Goal: Task Accomplishment & Management: Manage account settings

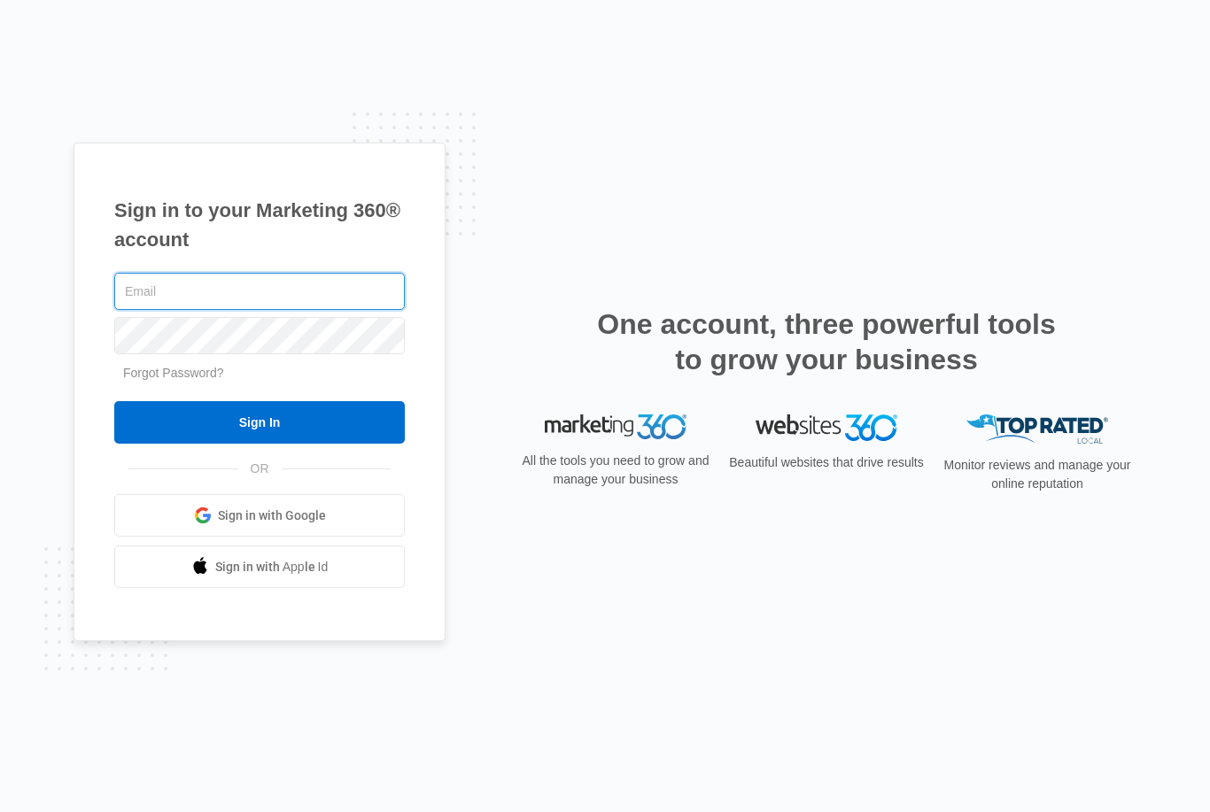
type input "[EMAIL_ADDRESS][DOMAIN_NAME]"
click at [260, 444] on input "Sign In" at bounding box center [259, 422] width 291 height 43
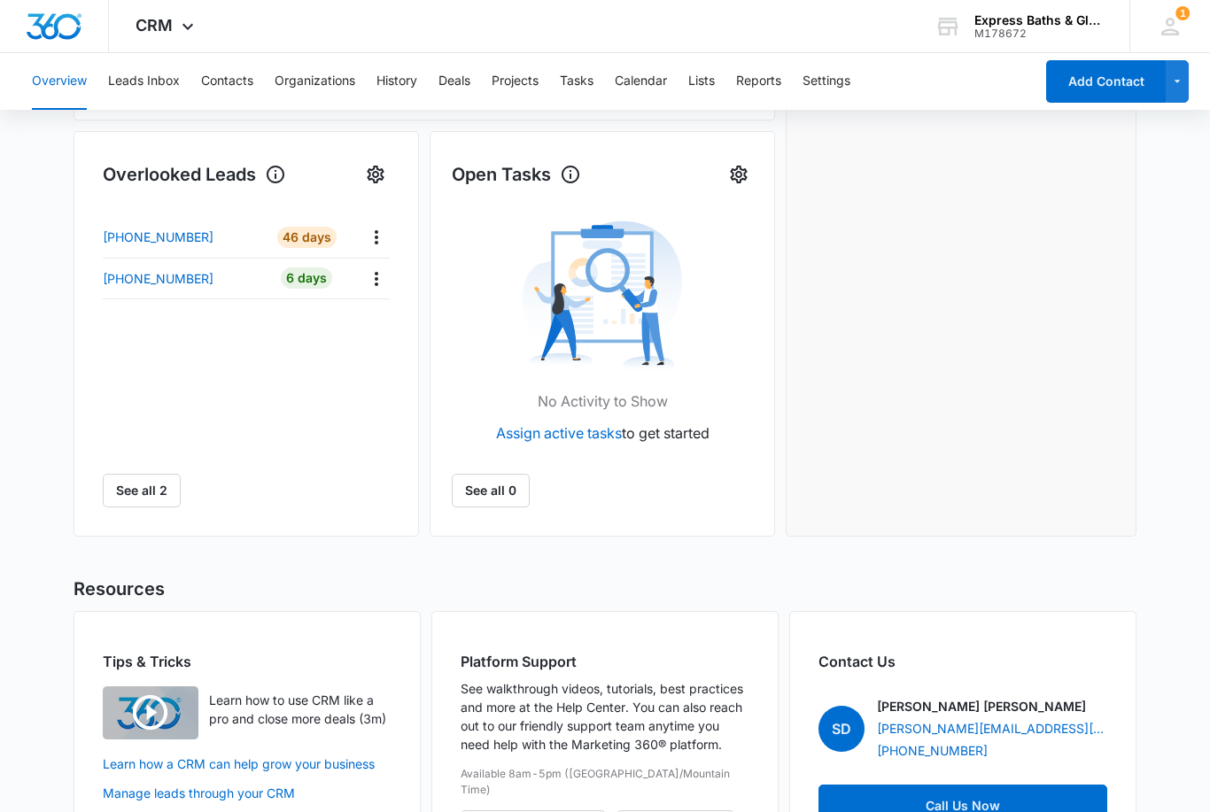
scroll to position [571, 0]
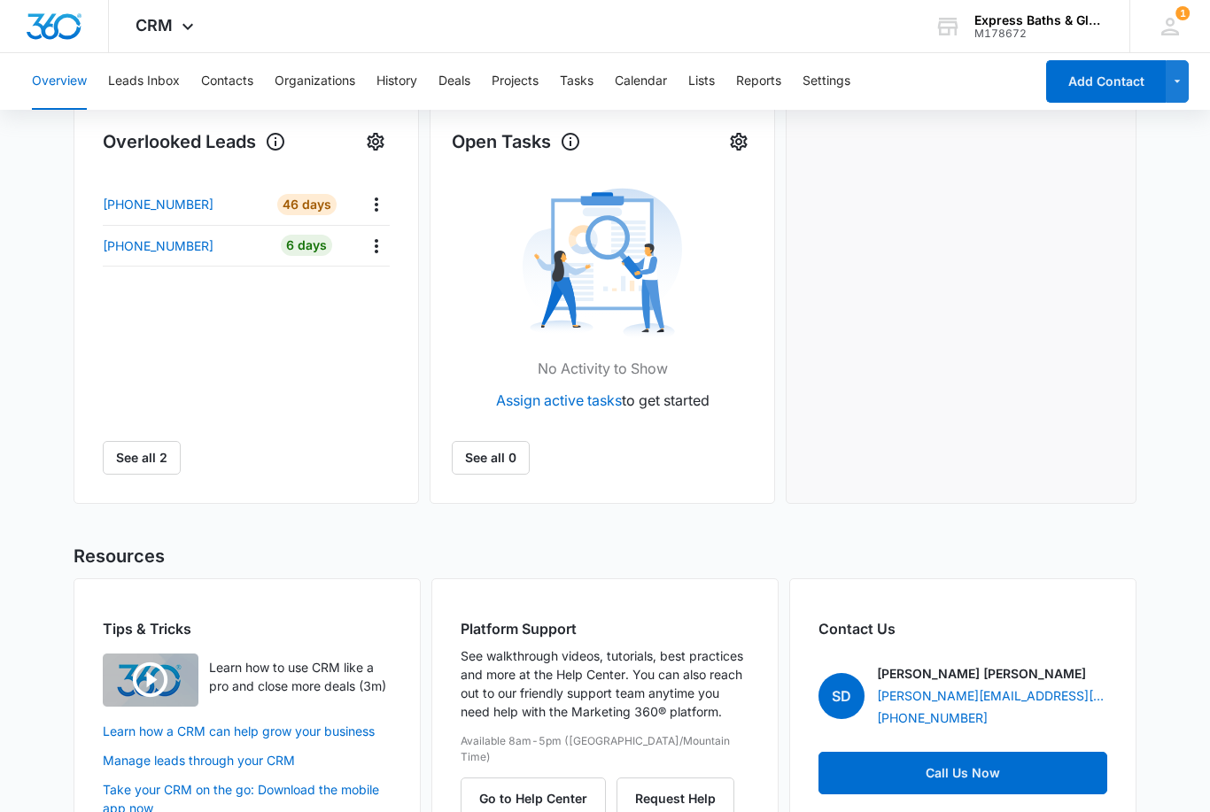
click at [192, 238] on p "[PHONE_NUMBER]" at bounding box center [158, 245] width 111 height 19
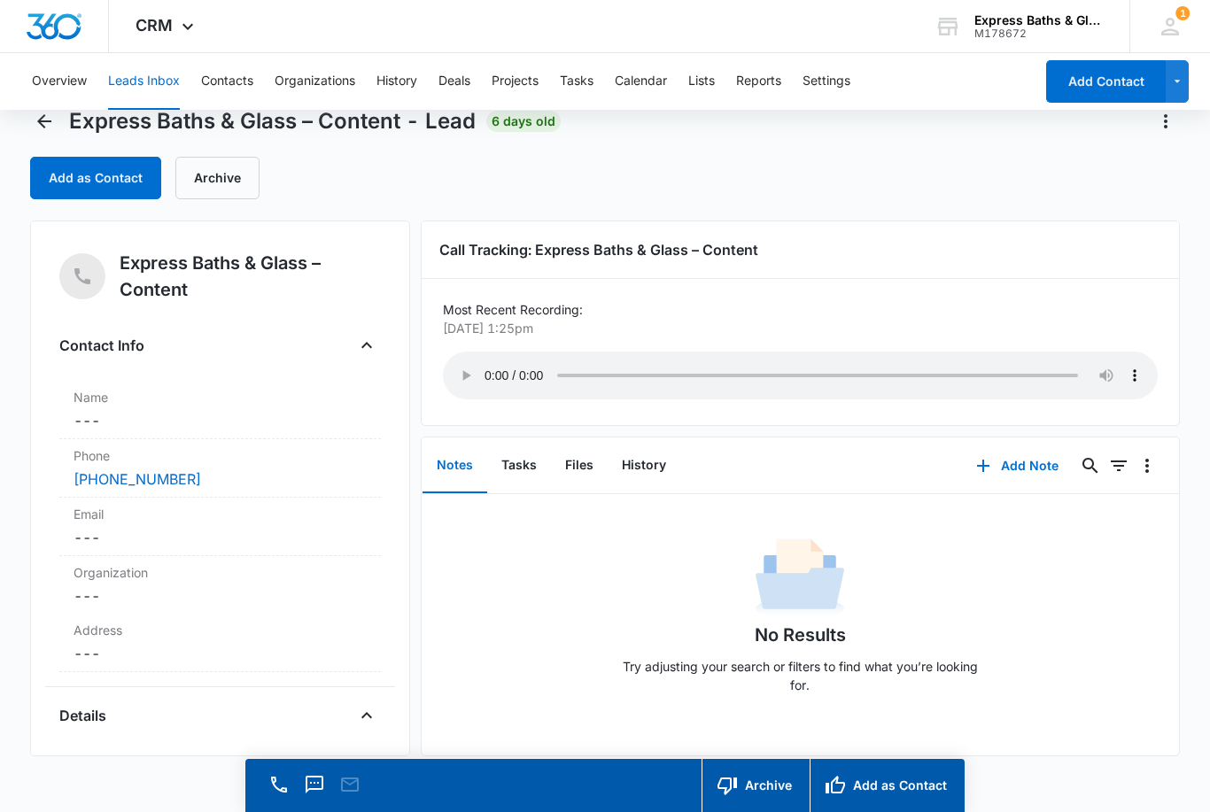
scroll to position [50, 0]
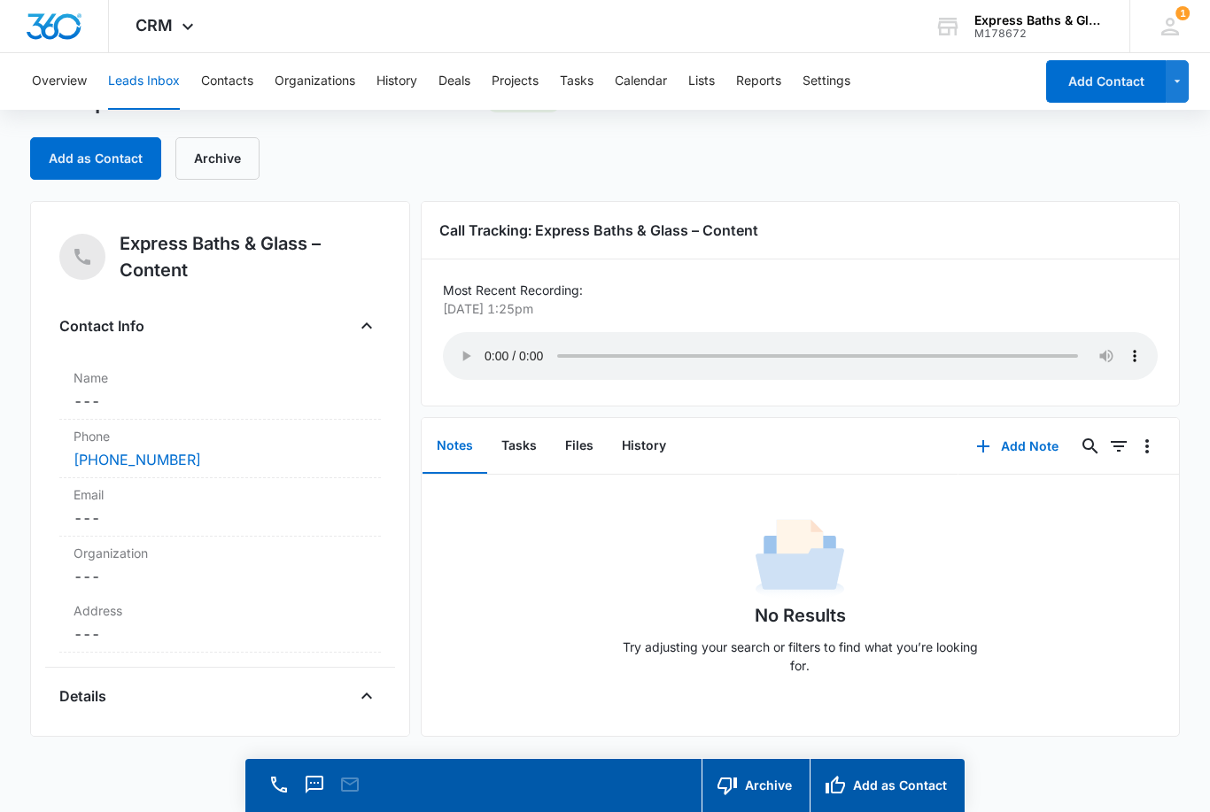
click at [140, 71] on button "Leads Inbox" at bounding box center [144, 81] width 72 height 57
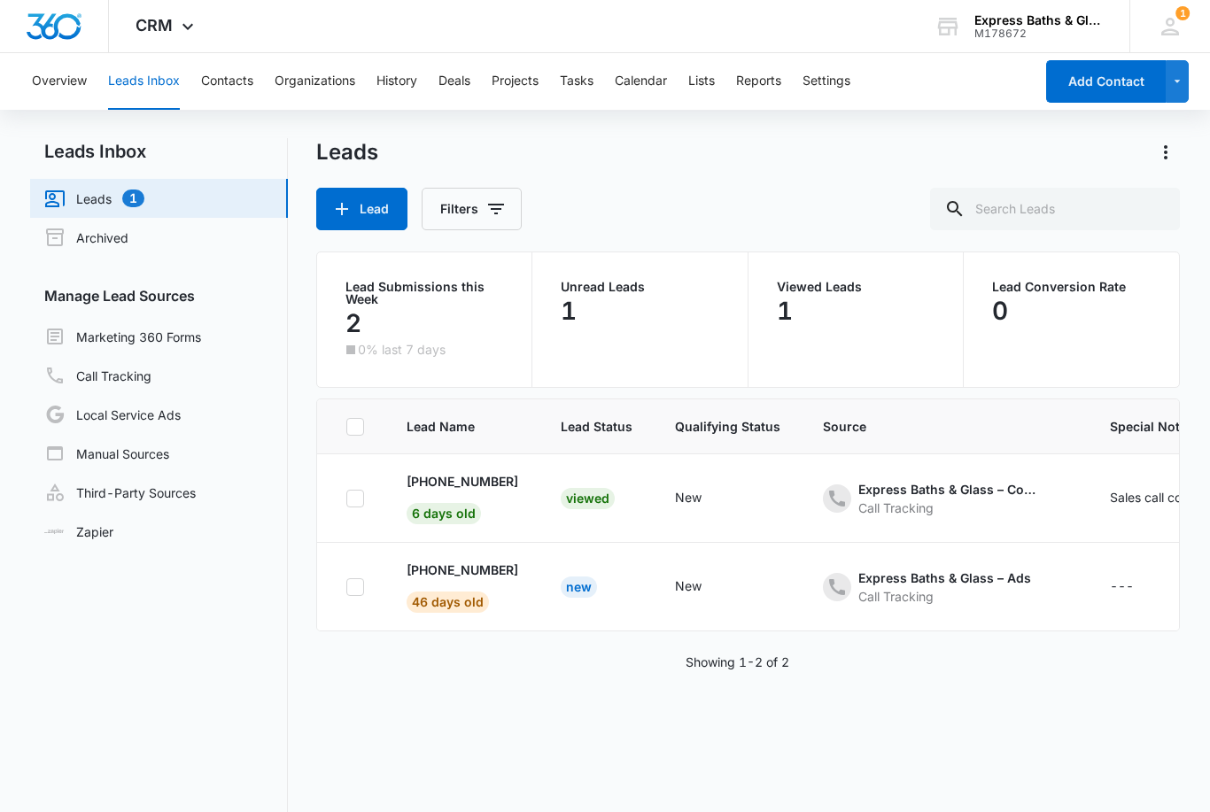
click at [481, 479] on p "+1 (919) 866-2589" at bounding box center [463, 481] width 112 height 19
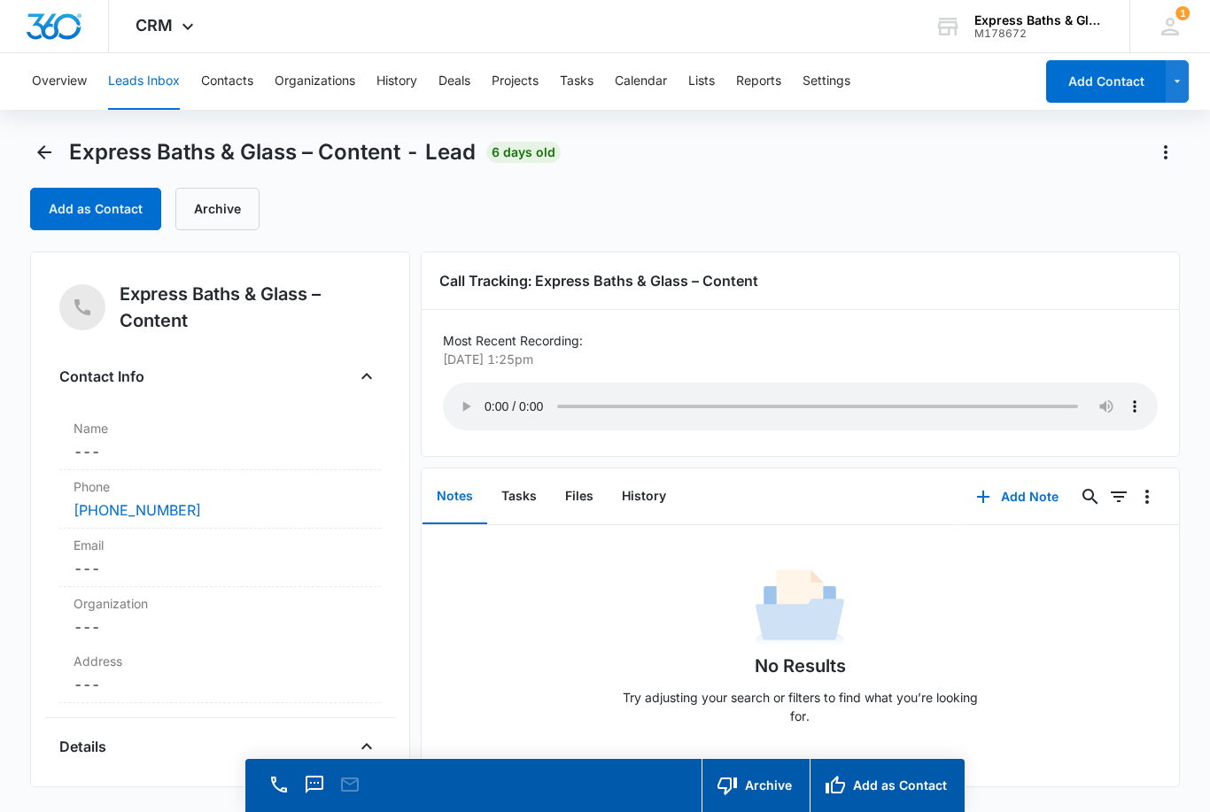
click at [154, 82] on button "Leads Inbox" at bounding box center [144, 81] width 72 height 57
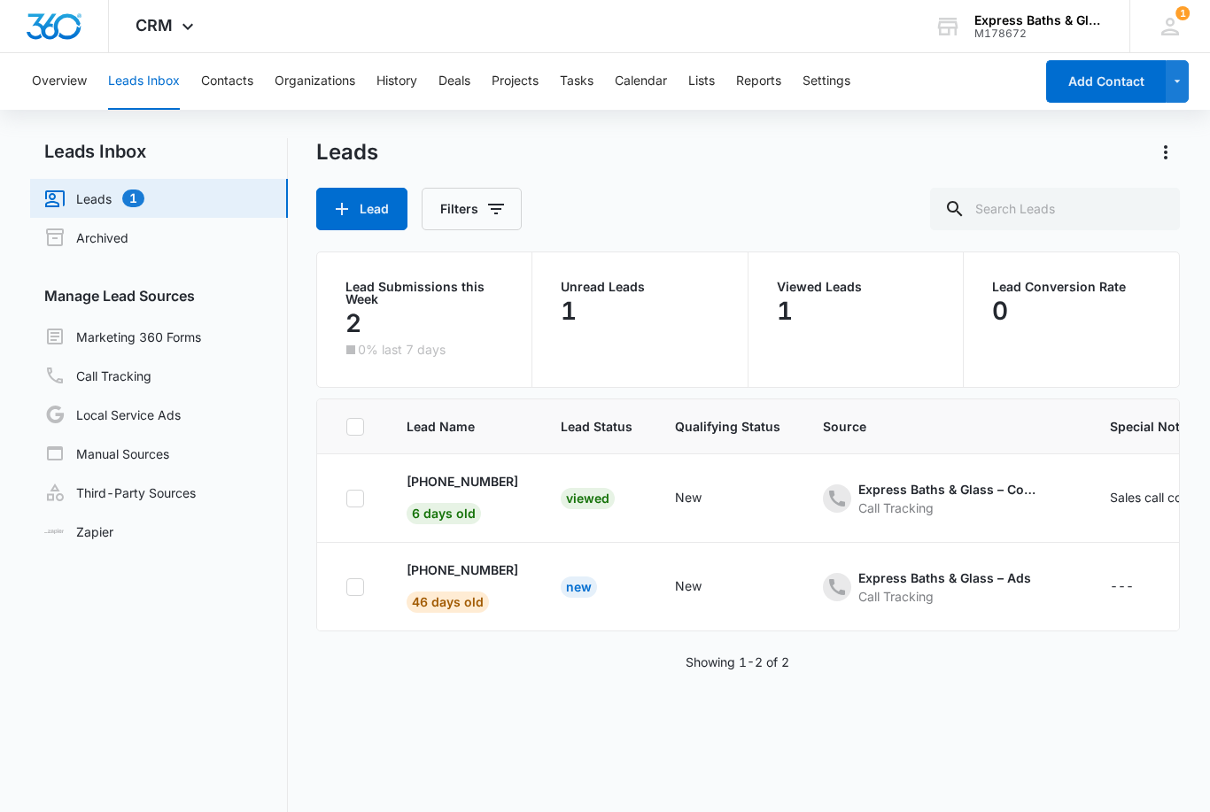
click at [362, 203] on button "Lead" at bounding box center [361, 209] width 91 height 43
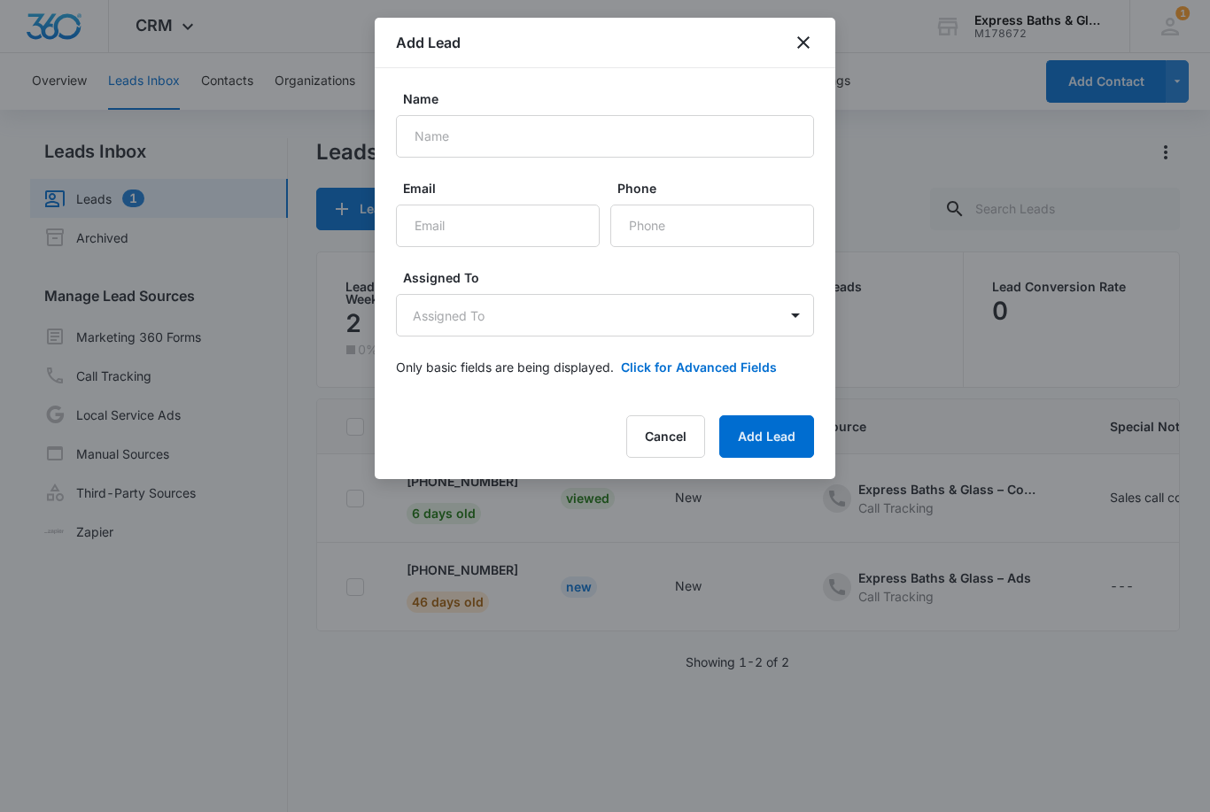
click at [799, 37] on icon "close" at bounding box center [803, 42] width 12 height 12
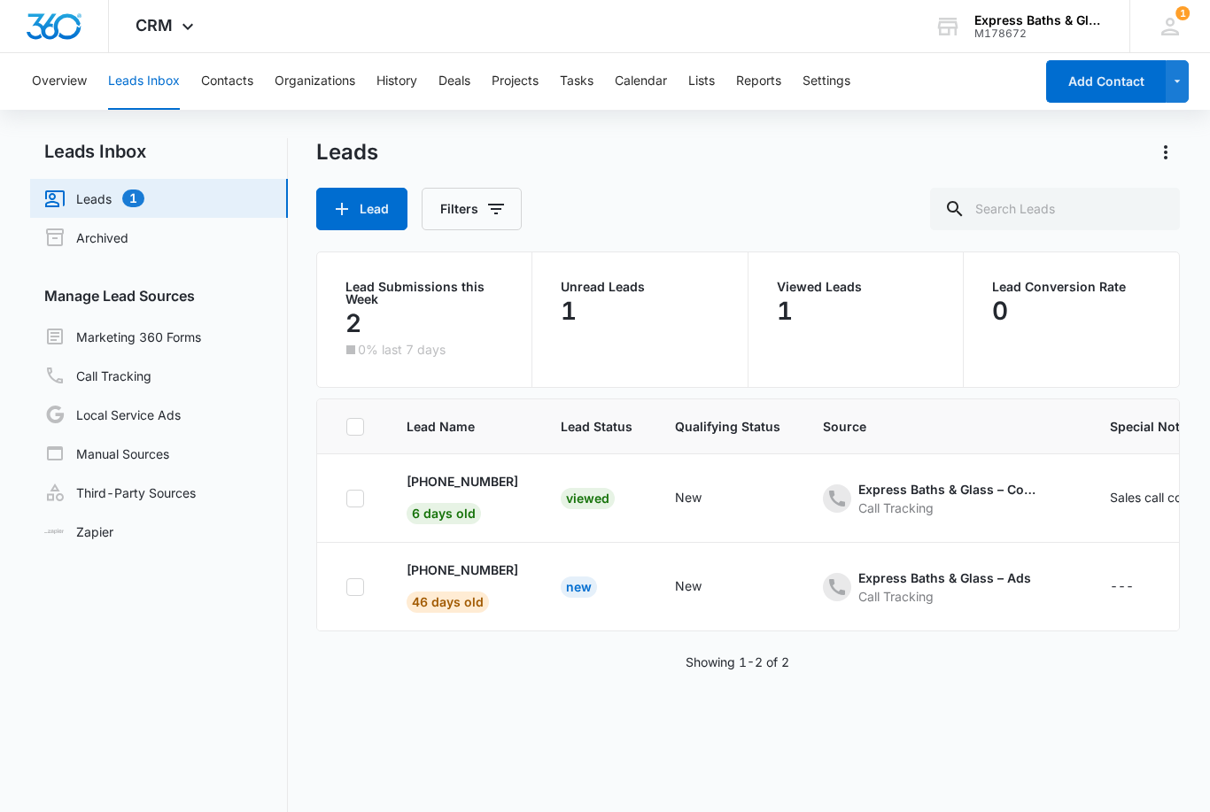
click at [66, 77] on button "Overview" at bounding box center [59, 81] width 55 height 57
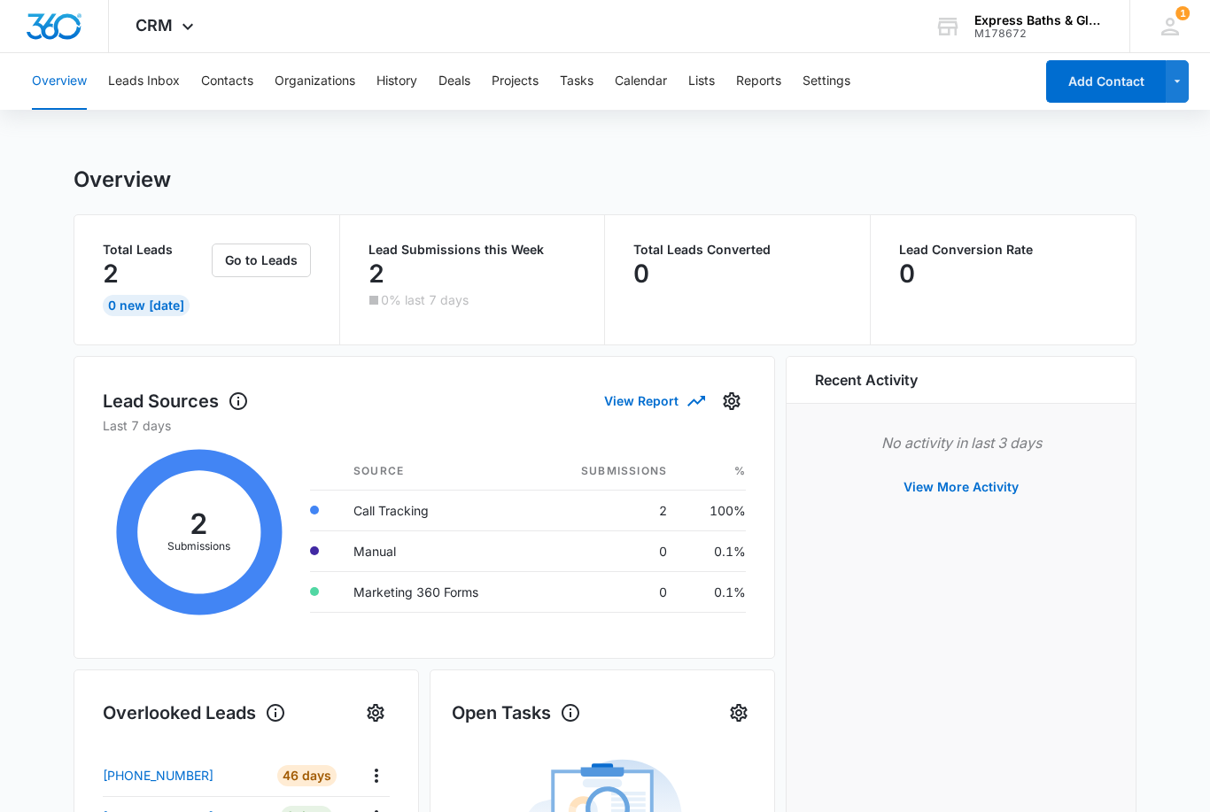
click at [184, 515] on icon at bounding box center [199, 532] width 193 height 195
click at [157, 296] on div "0 New [DATE]" at bounding box center [146, 305] width 87 height 21
click at [141, 301] on div "0 New [DATE]" at bounding box center [146, 305] width 87 height 21
click at [119, 248] on p "Total Leads" at bounding box center [155, 250] width 105 height 12
click at [443, 256] on p "Lead Submissions this Week" at bounding box center [472, 250] width 208 height 12
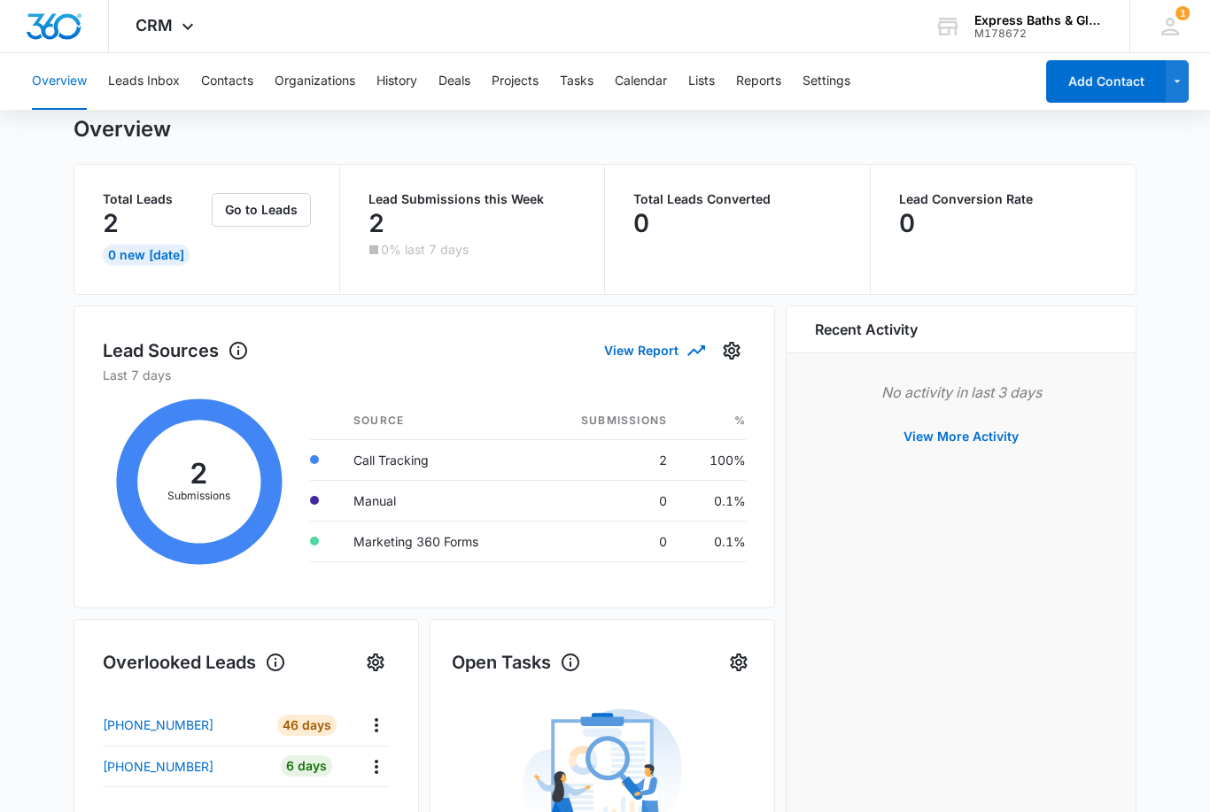
scroll to position [84, 0]
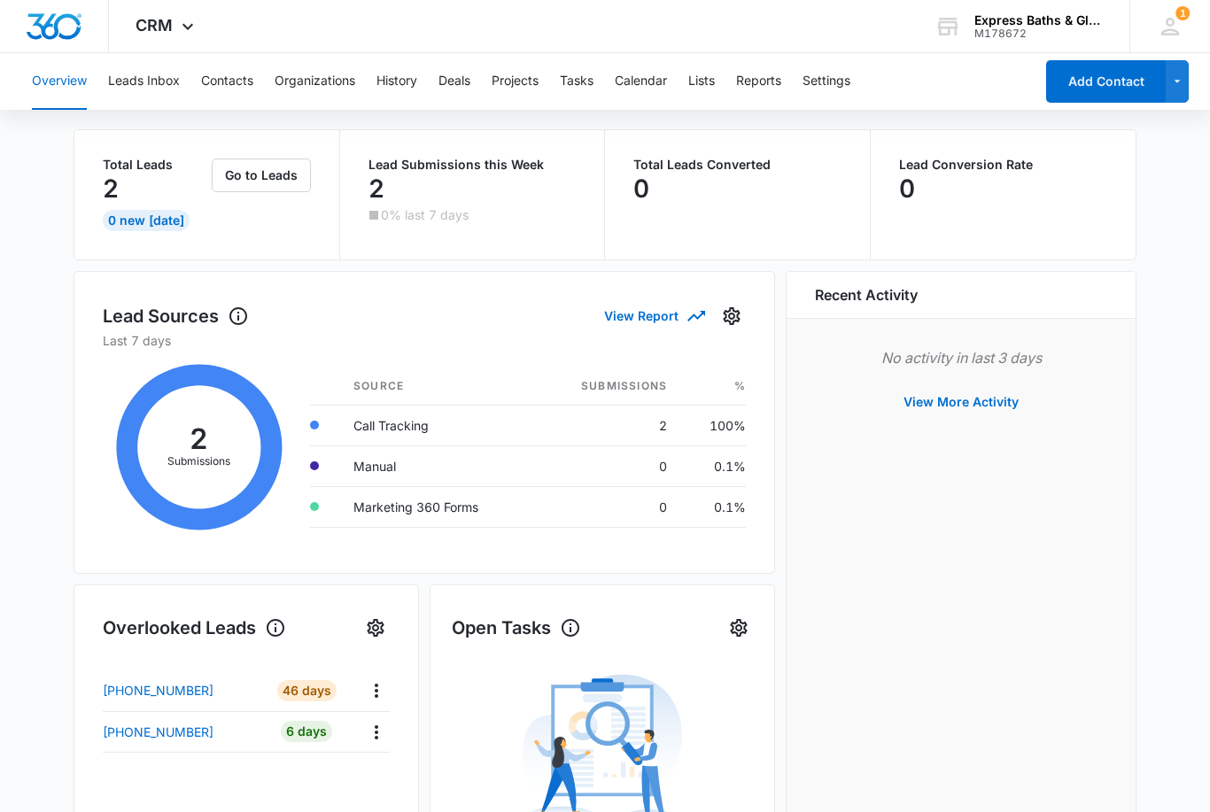
click at [302, 692] on div "46 Days" at bounding box center [306, 691] width 59 height 21
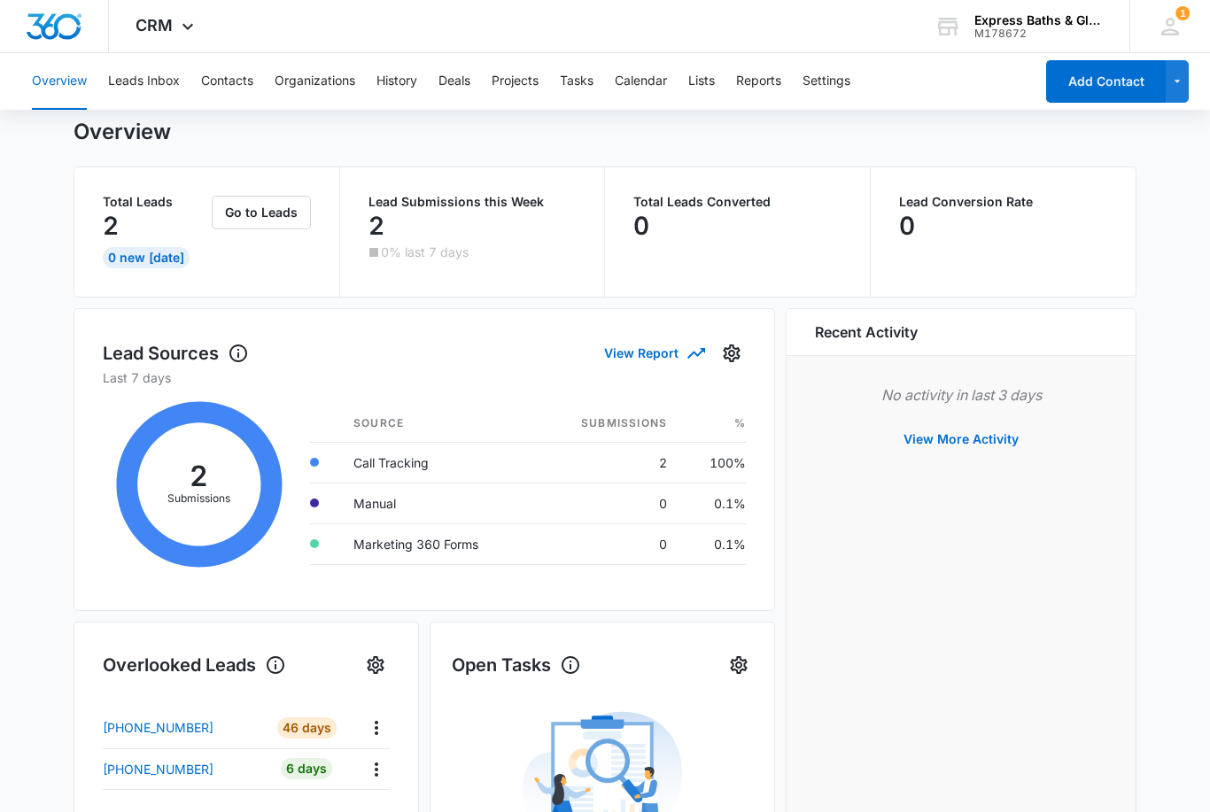
scroll to position [0, 0]
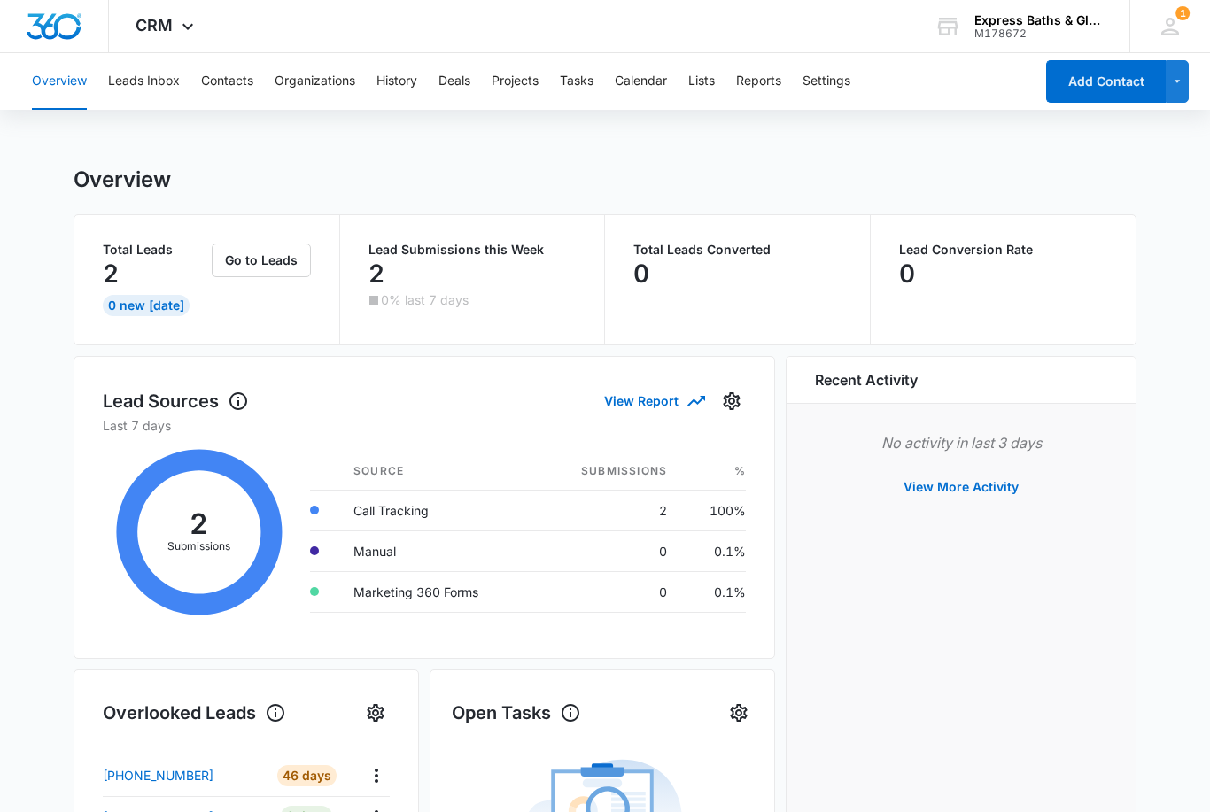
click at [56, 23] on img "Dashboard" at bounding box center [54, 26] width 57 height 27
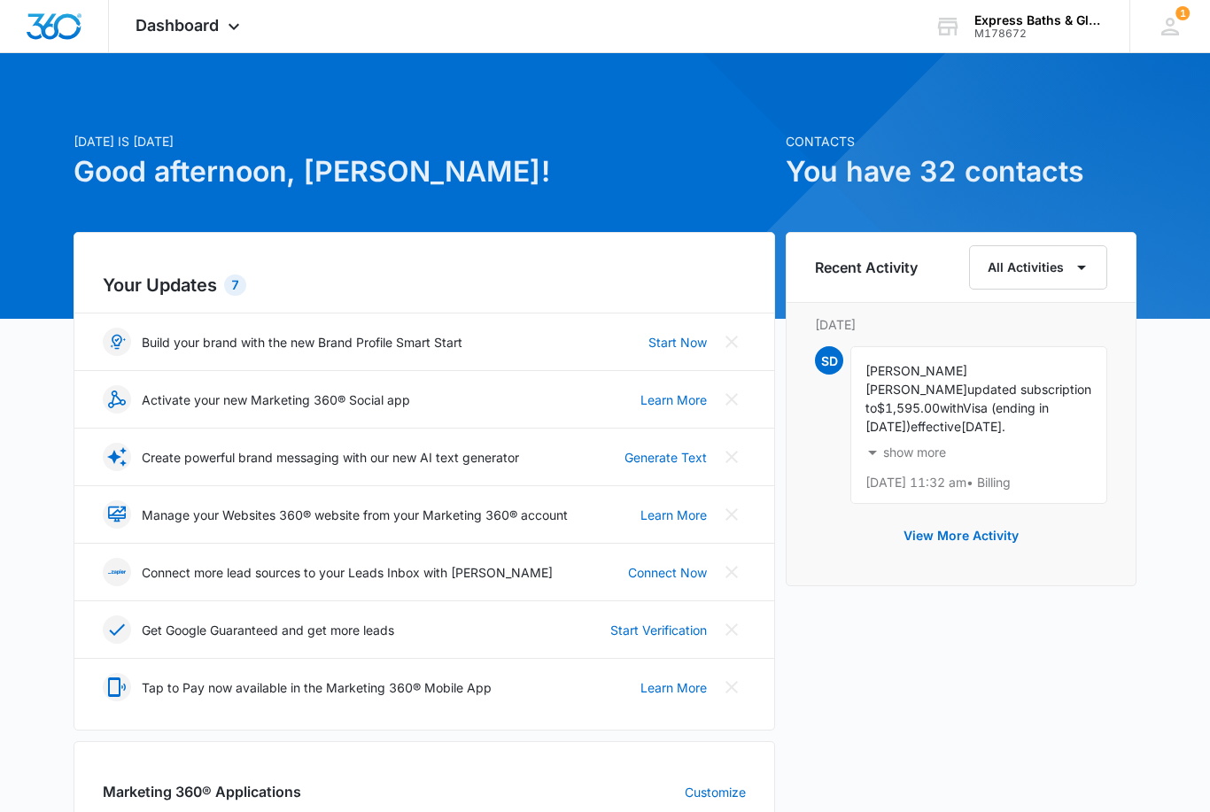
click at [1152, 591] on div "Today is Monday, October 6th Good afternoon, Don! Contacts You have 32 contacts…" at bounding box center [605, 825] width 1210 height 1500
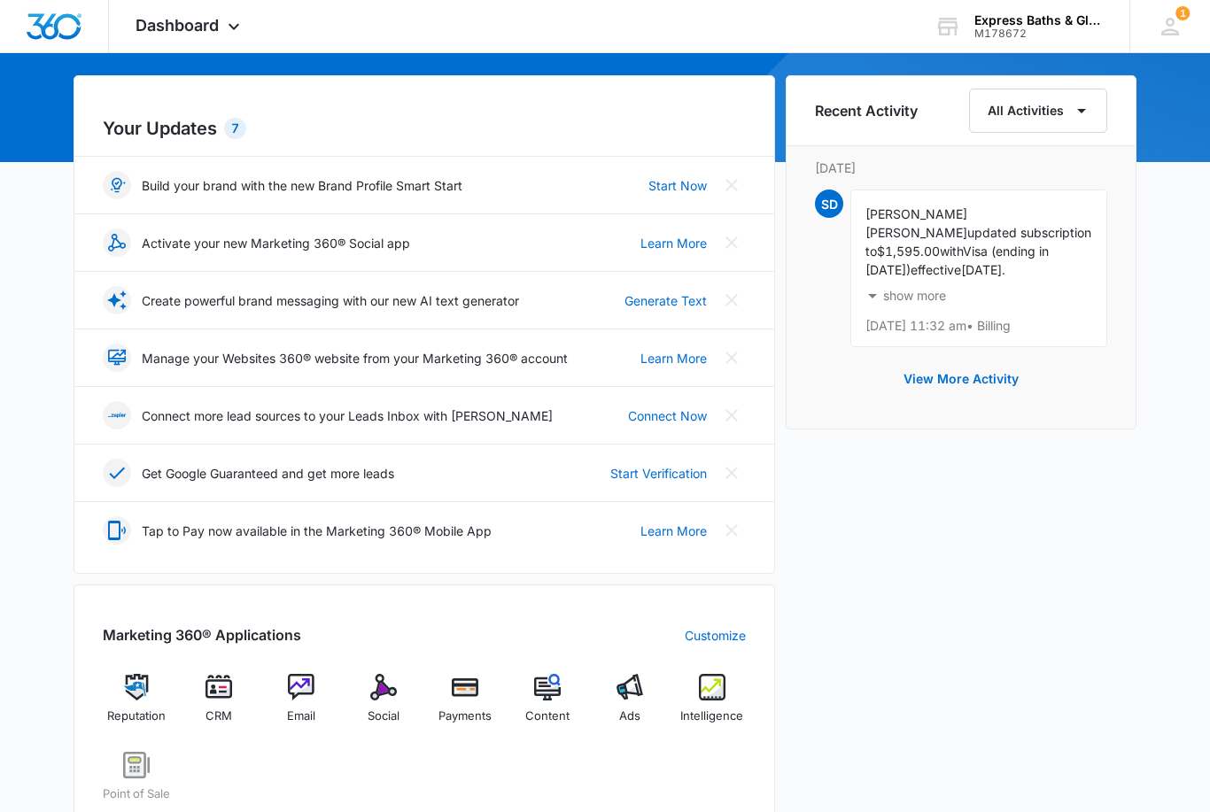
scroll to position [159, 0]
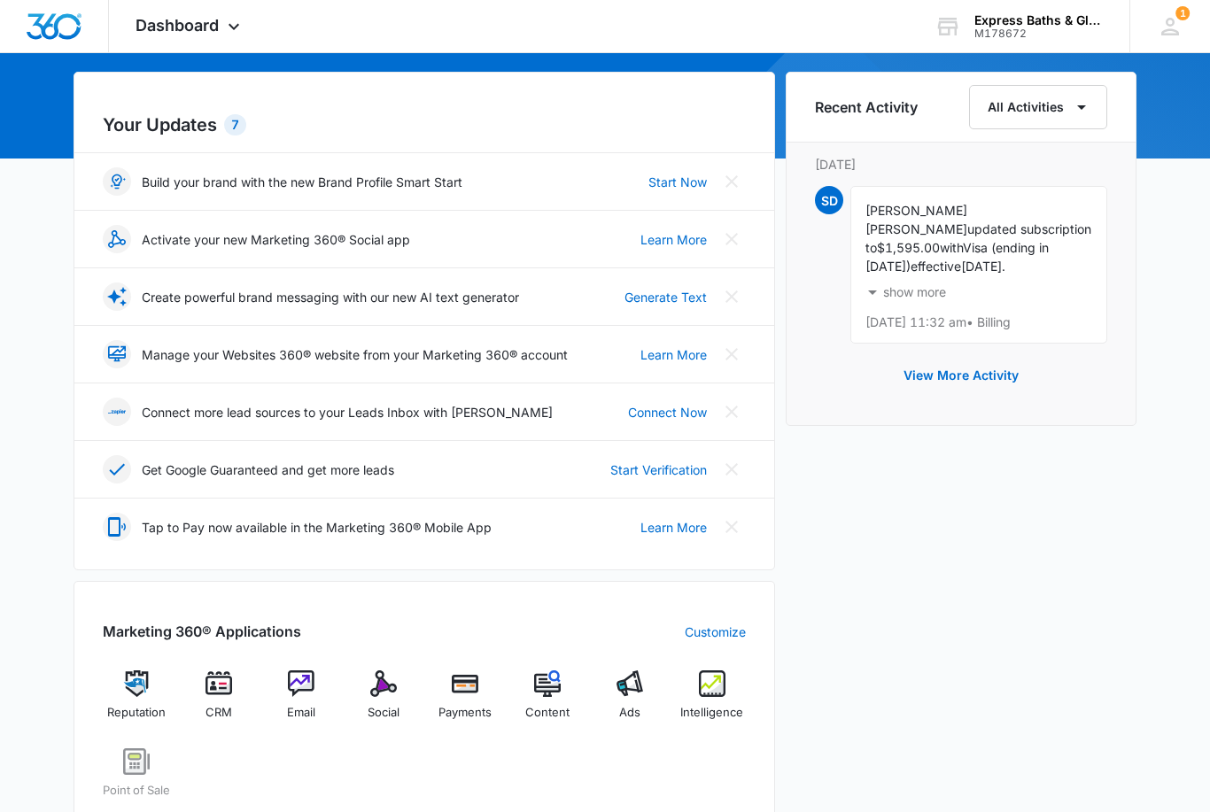
click at [725, 675] on img at bounding box center [712, 684] width 27 height 27
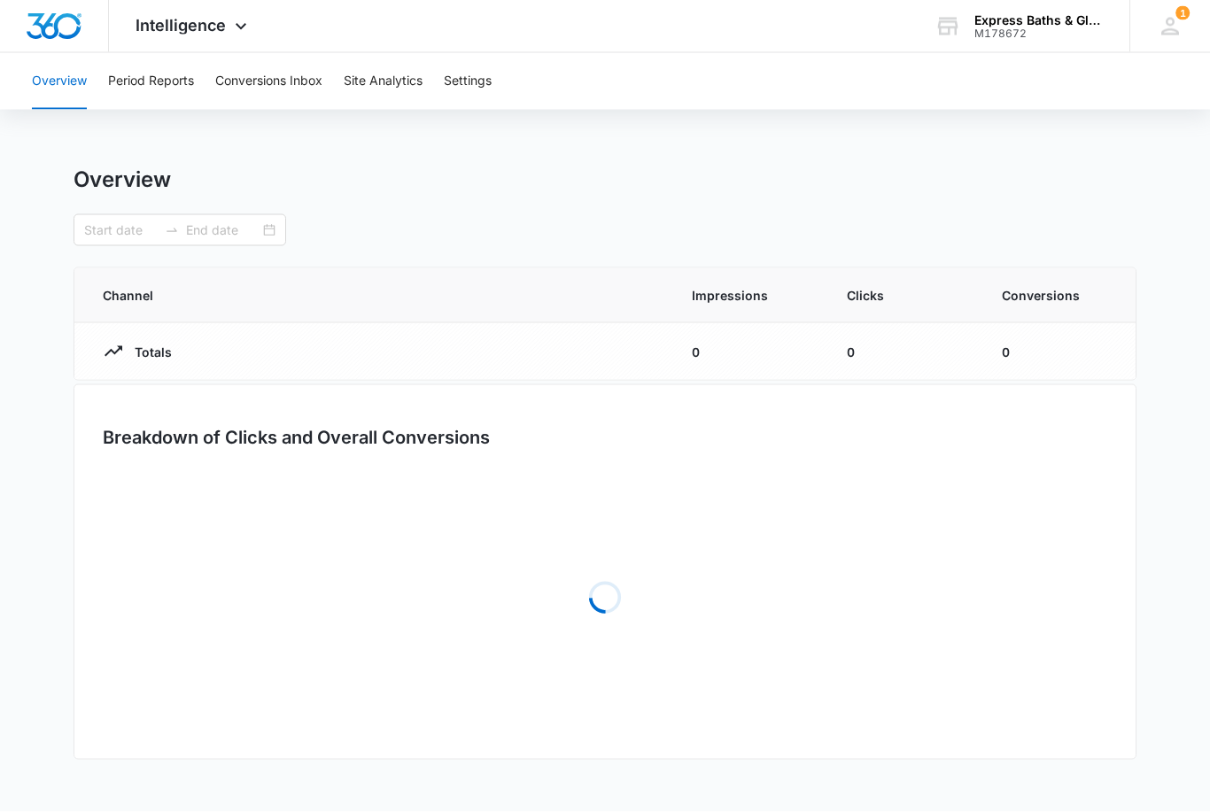
type input "09/05/2025"
type input "10/05/2025"
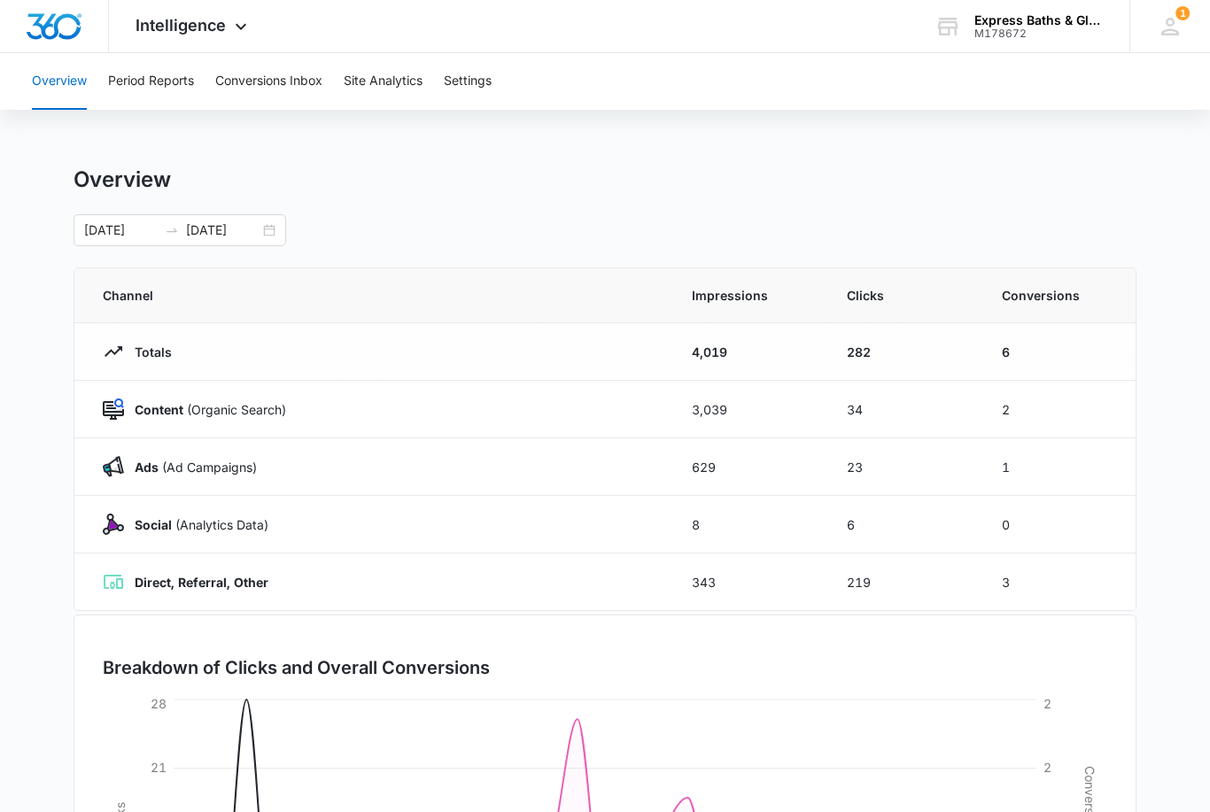
click at [266, 78] on button "Conversions Inbox" at bounding box center [268, 81] width 107 height 57
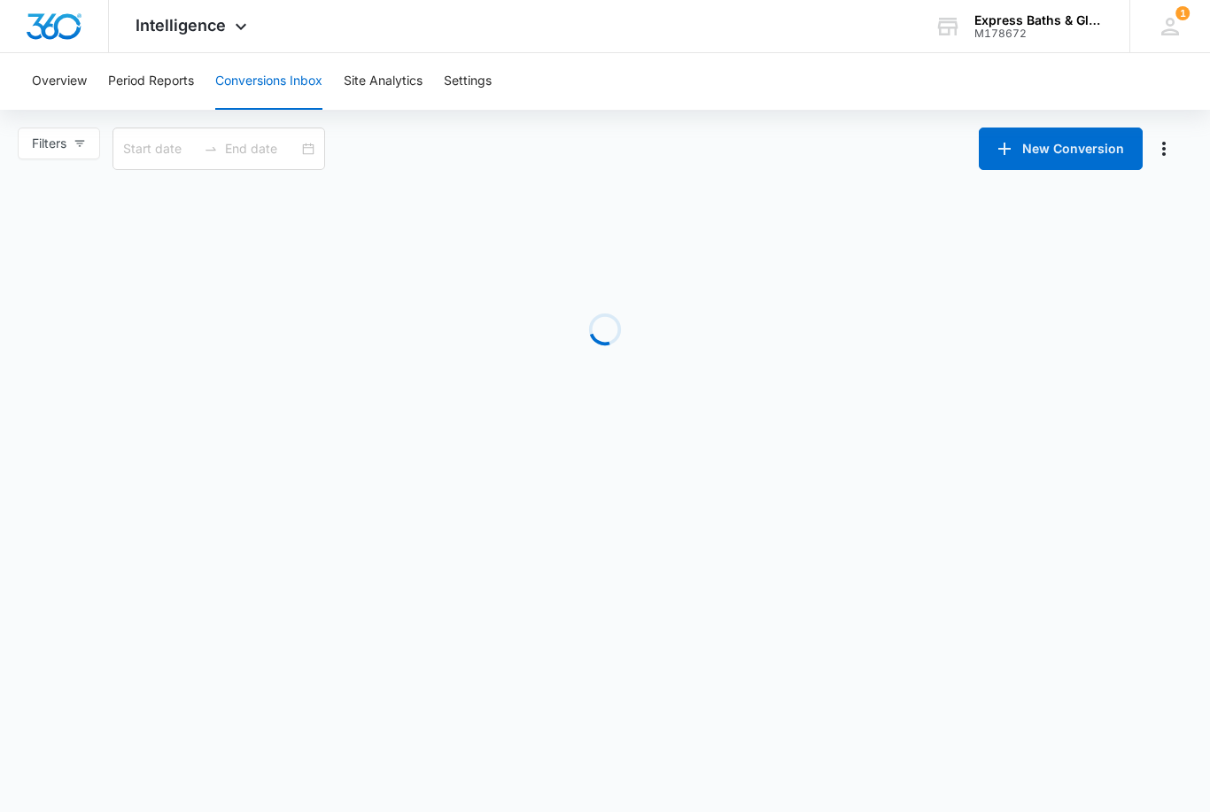
type input "09/06/2025"
type input "10/06/2025"
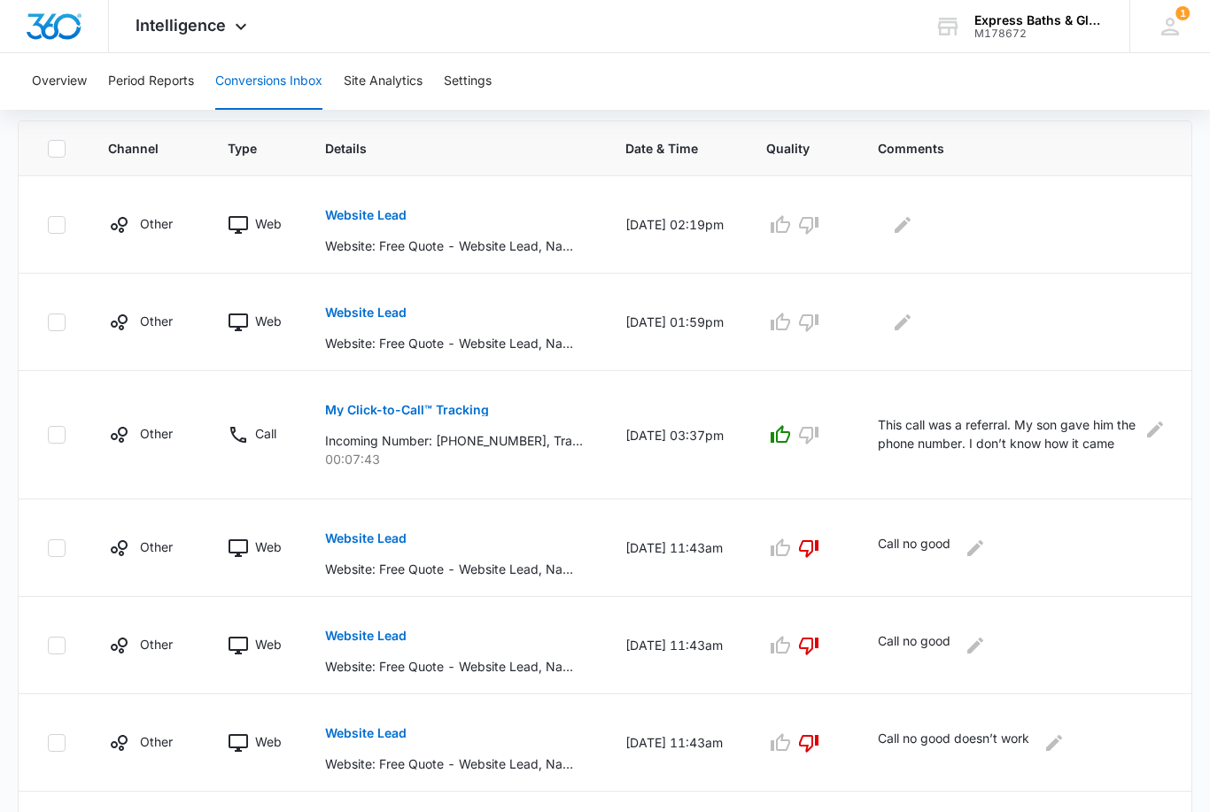
scroll to position [380, 0]
click at [365, 312] on p "Website Lead" at bounding box center [365, 314] width 81 height 12
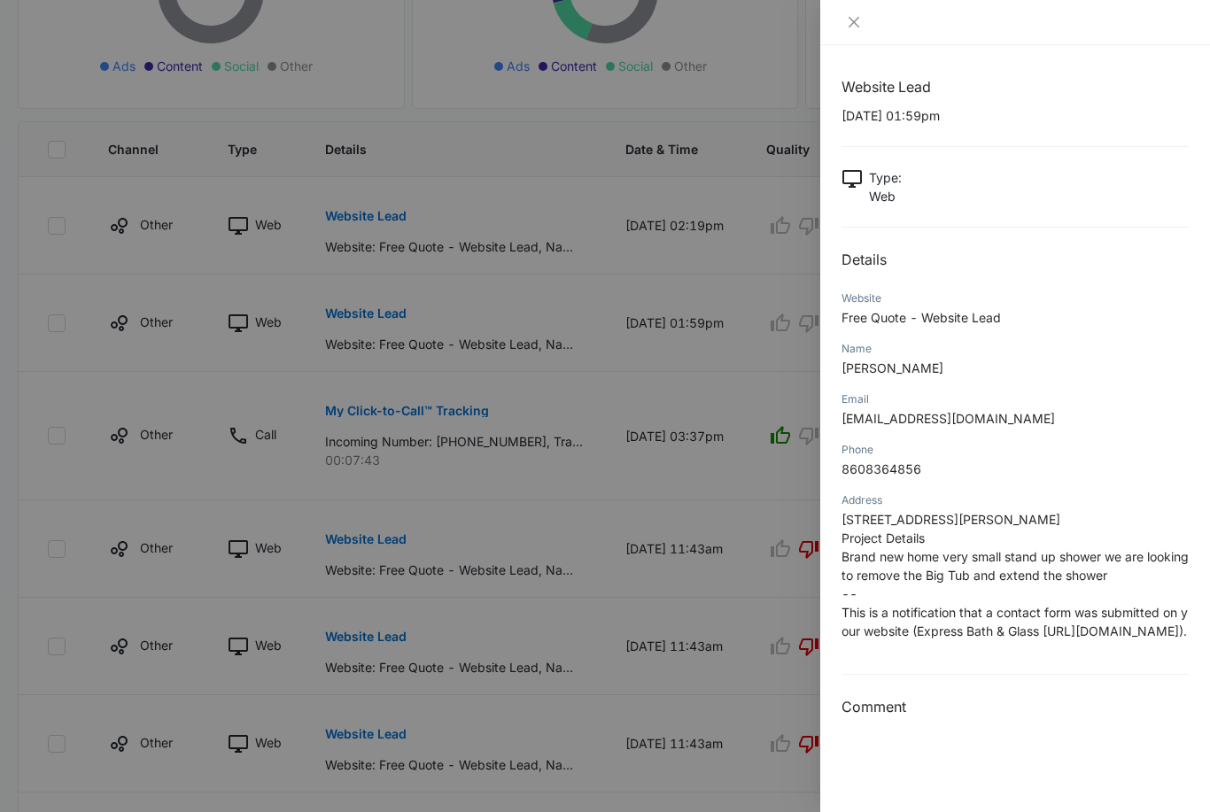
click at [849, 15] on icon "close" at bounding box center [854, 22] width 14 height 14
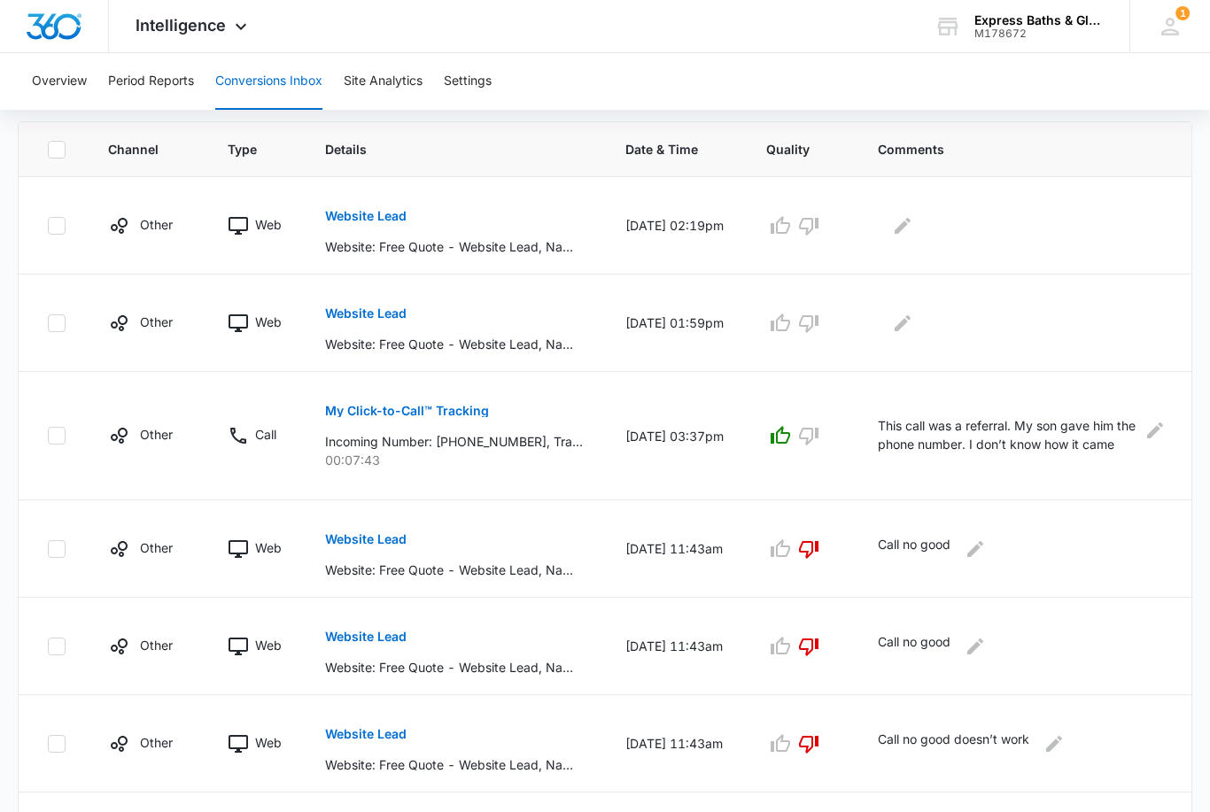
click at [369, 215] on p "Website Lead" at bounding box center [365, 216] width 81 height 12
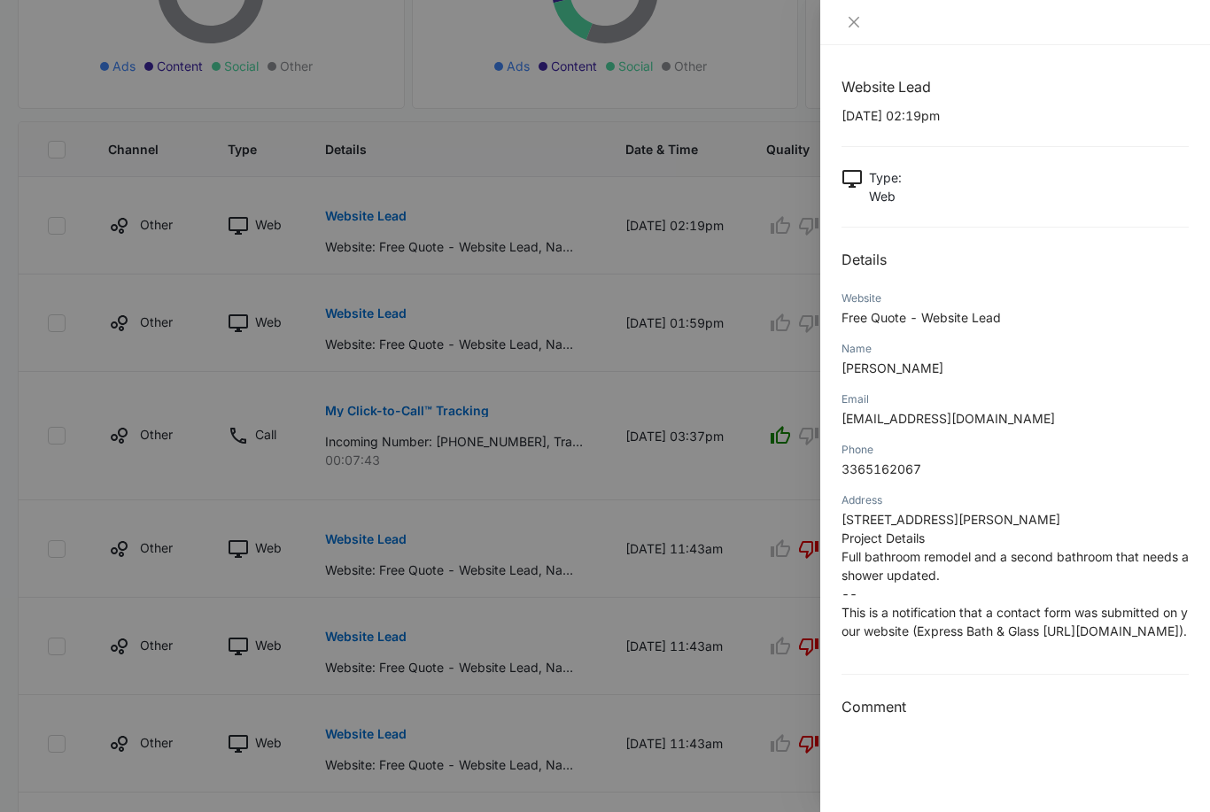
click at [856, 19] on icon "close" at bounding box center [854, 22] width 11 height 11
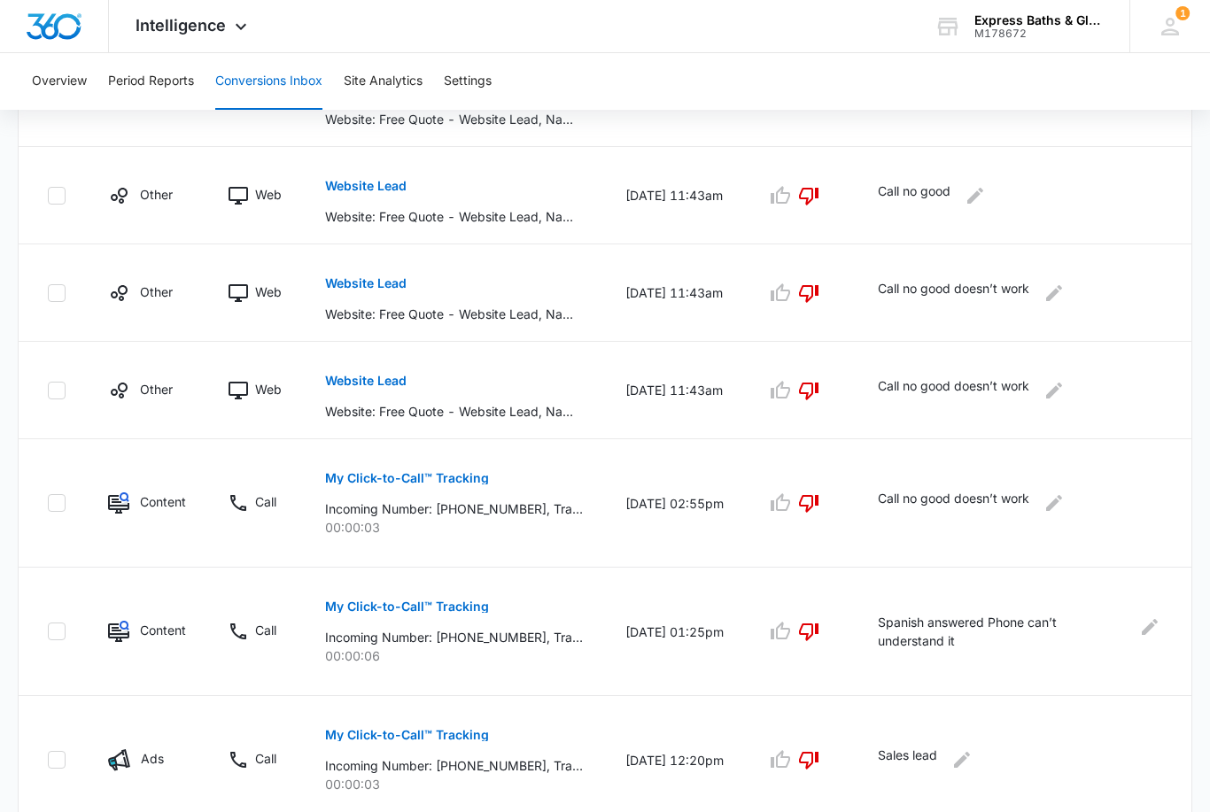
scroll to position [842, 0]
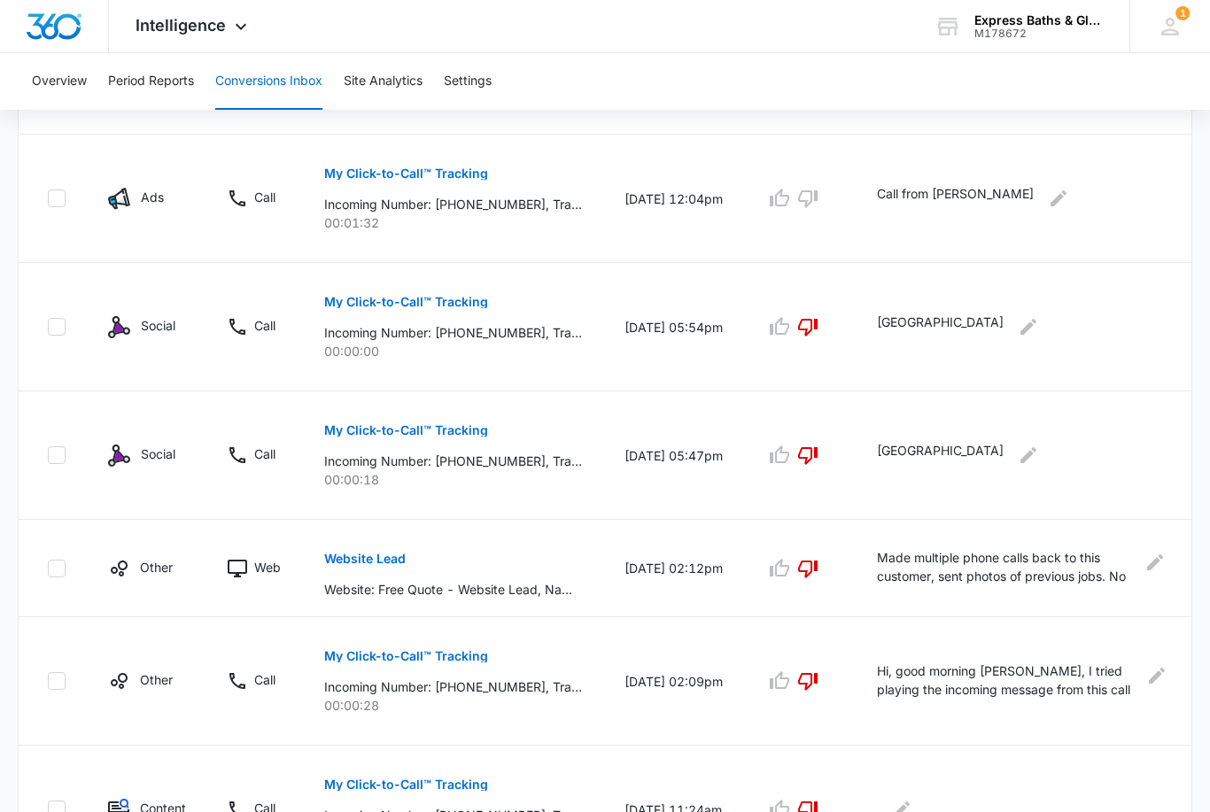
scroll to position [935, 0]
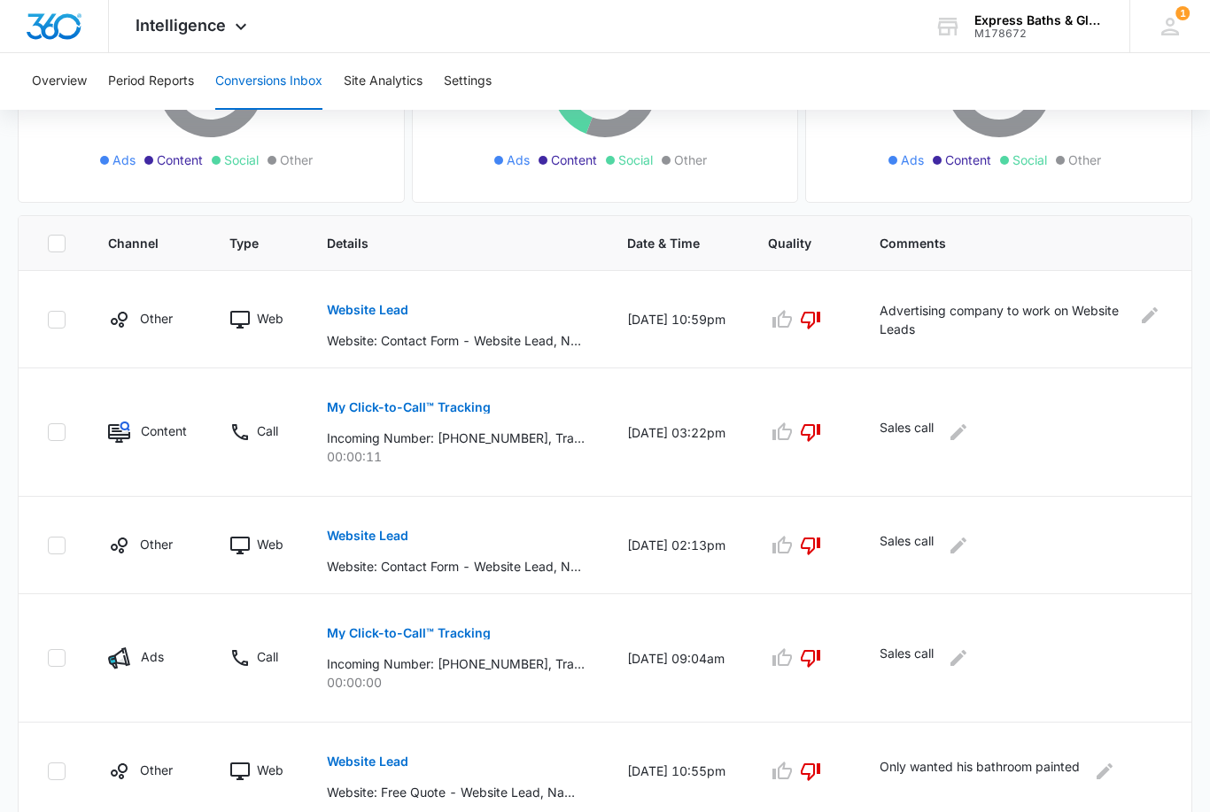
scroll to position [293, 0]
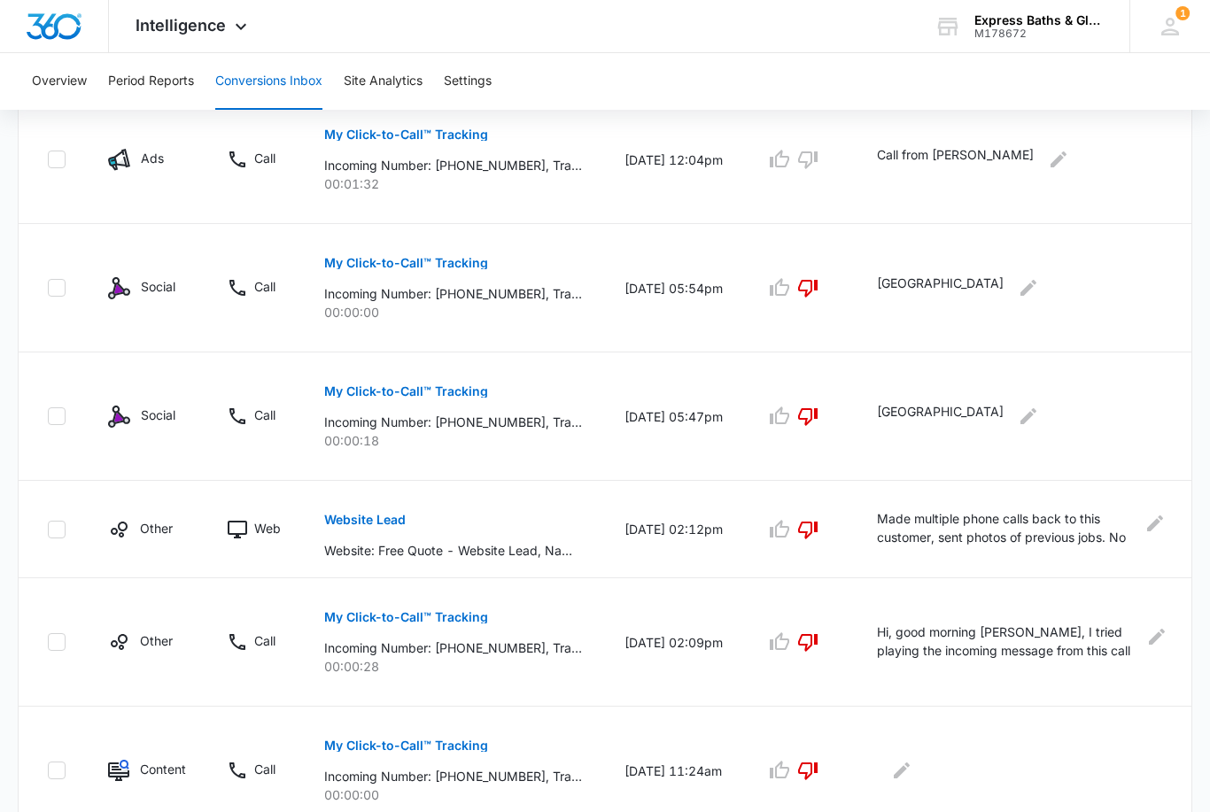
scroll to position [935, 0]
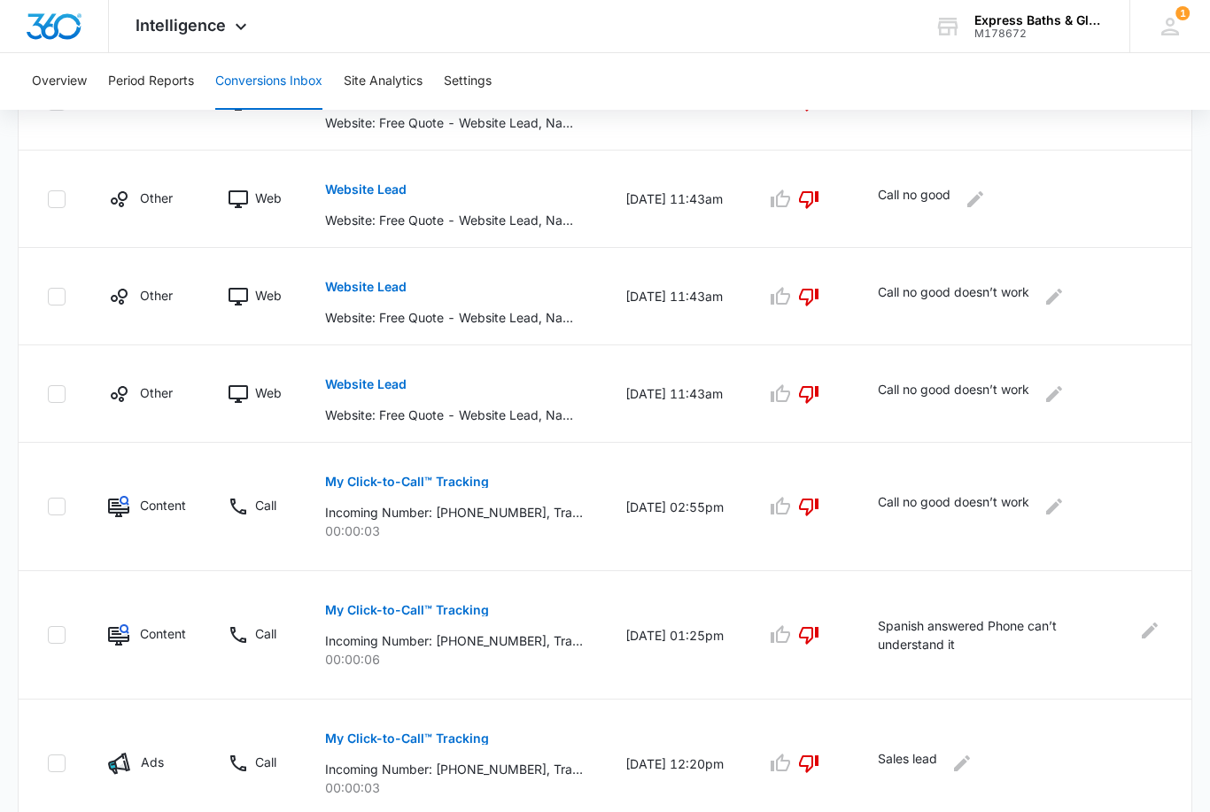
scroll to position [842, 0]
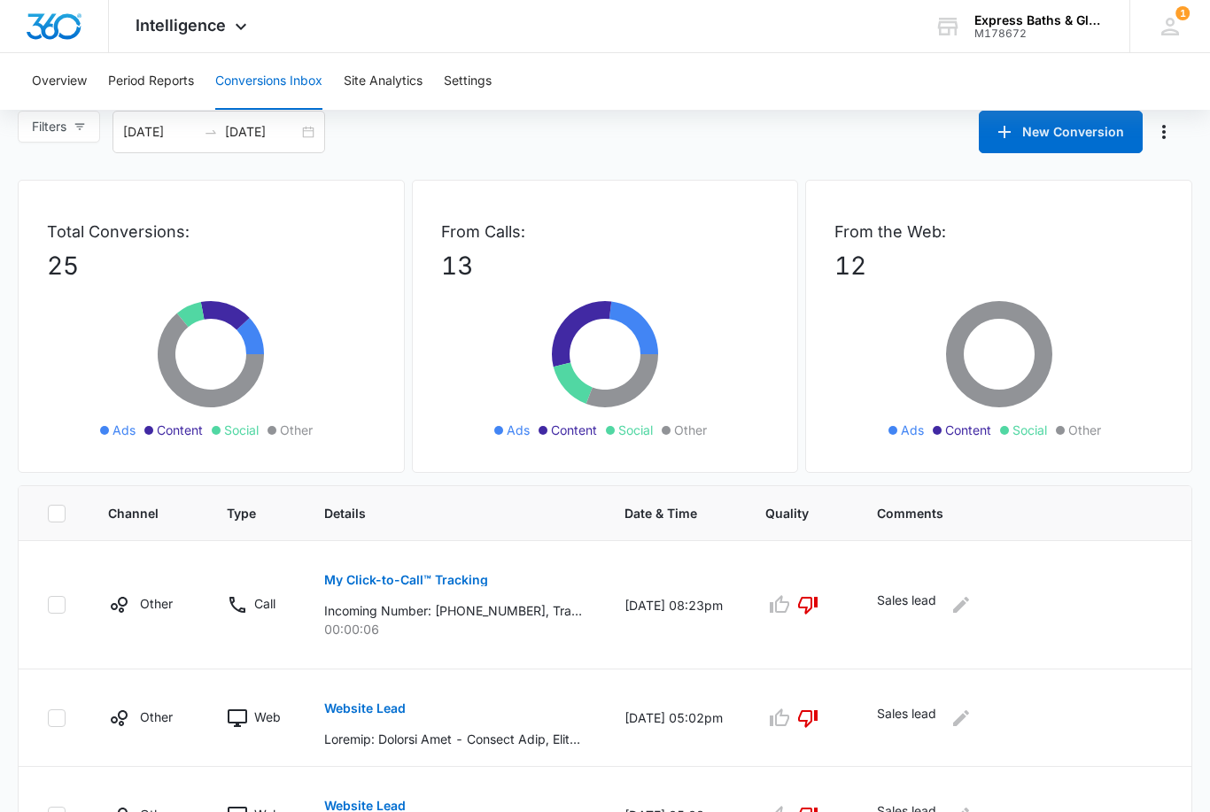
scroll to position [0, 0]
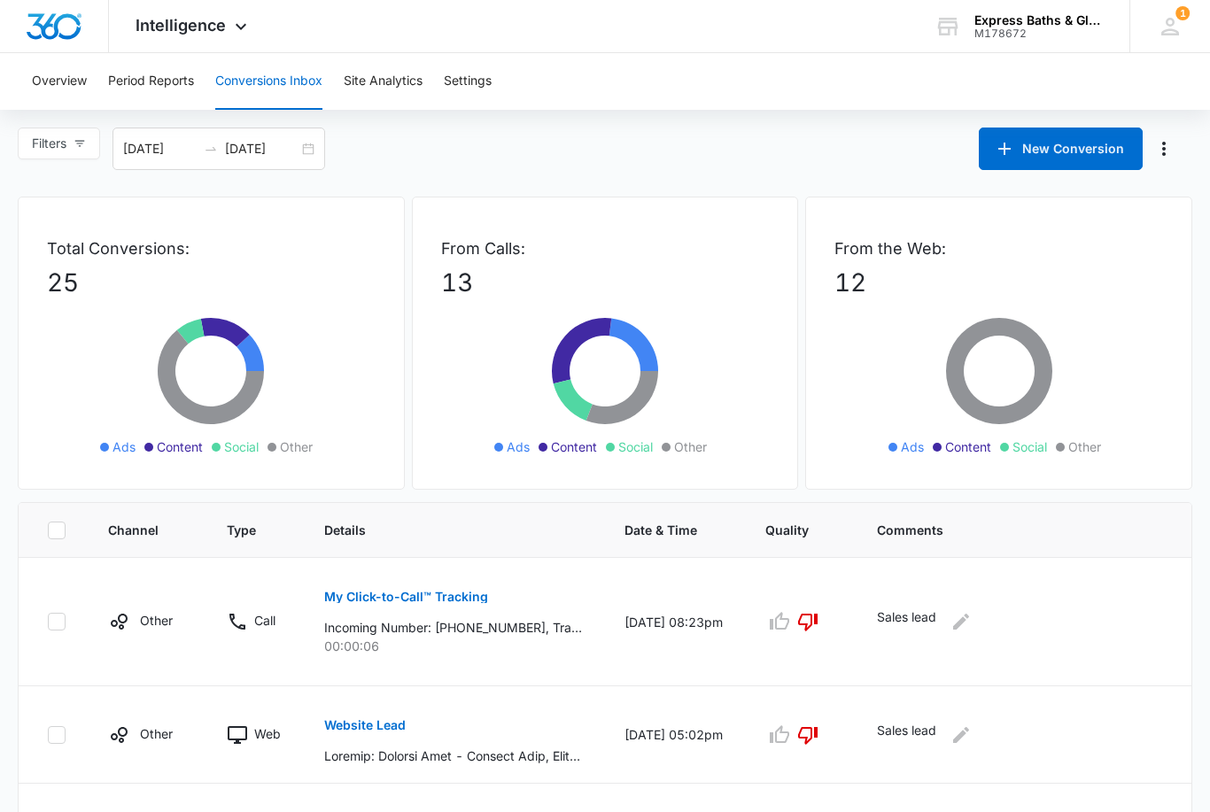
click at [56, 30] on img "Dashboard" at bounding box center [54, 26] width 57 height 27
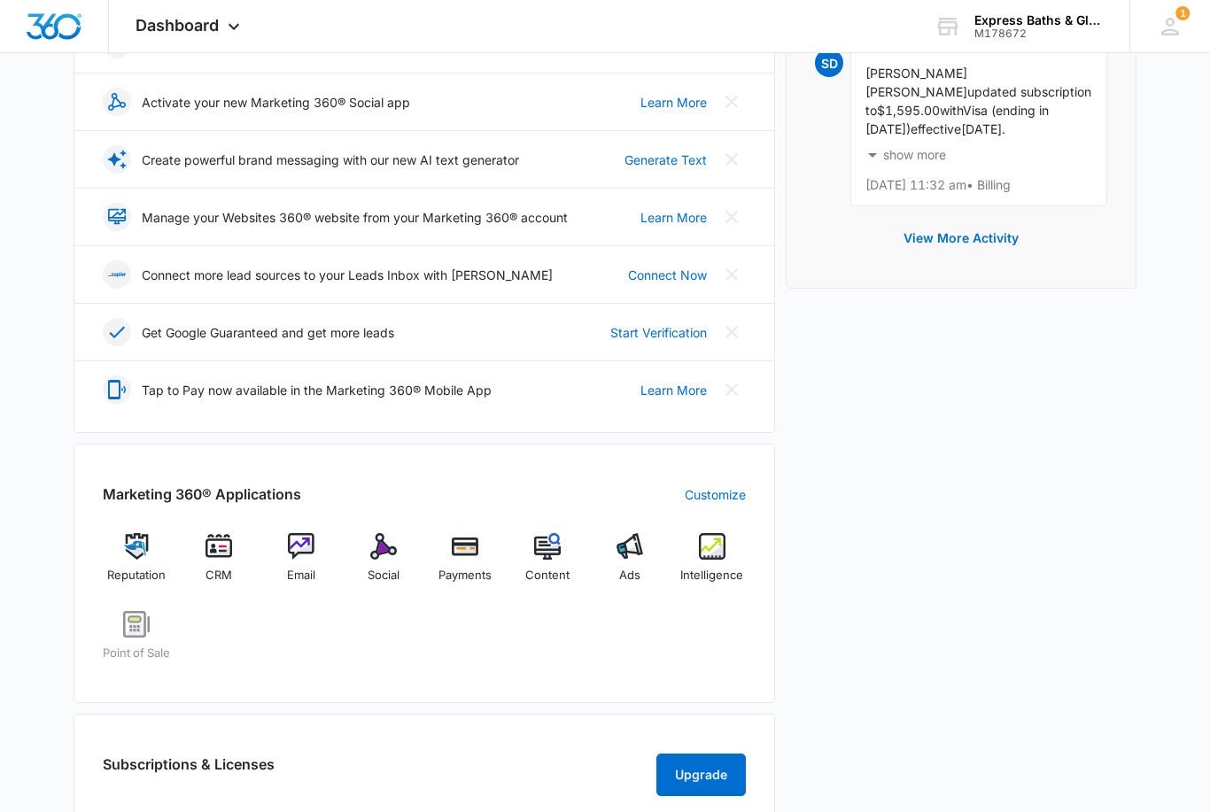
scroll to position [298, 0]
click at [215, 543] on img at bounding box center [218, 546] width 27 height 27
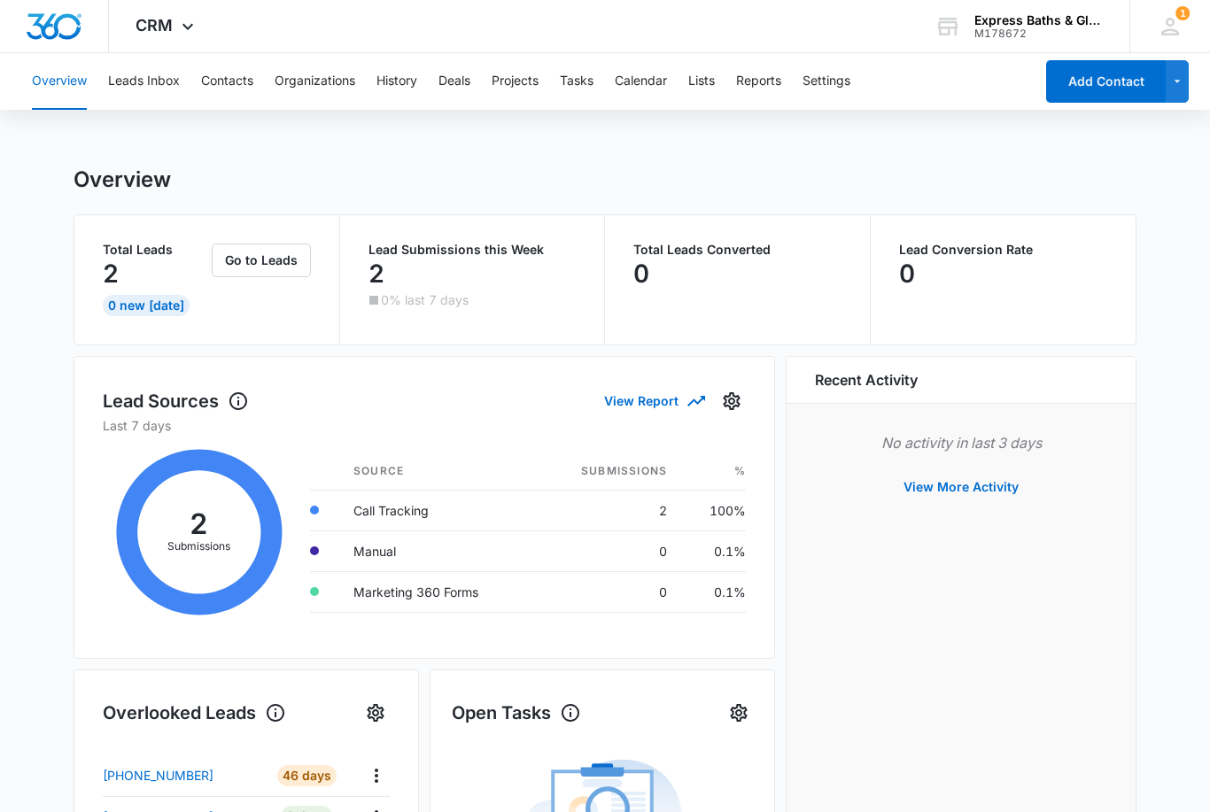
click at [48, 22] on img "Dashboard" at bounding box center [54, 26] width 57 height 27
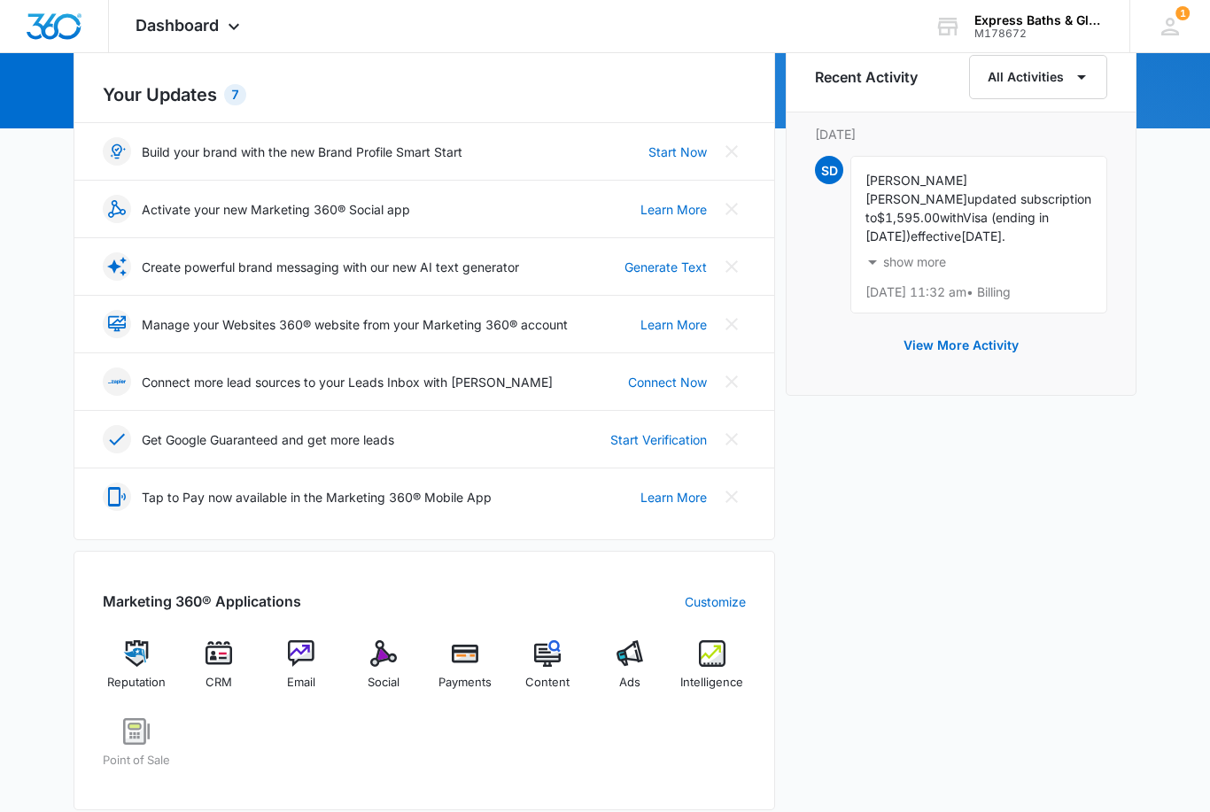
scroll to position [191, 0]
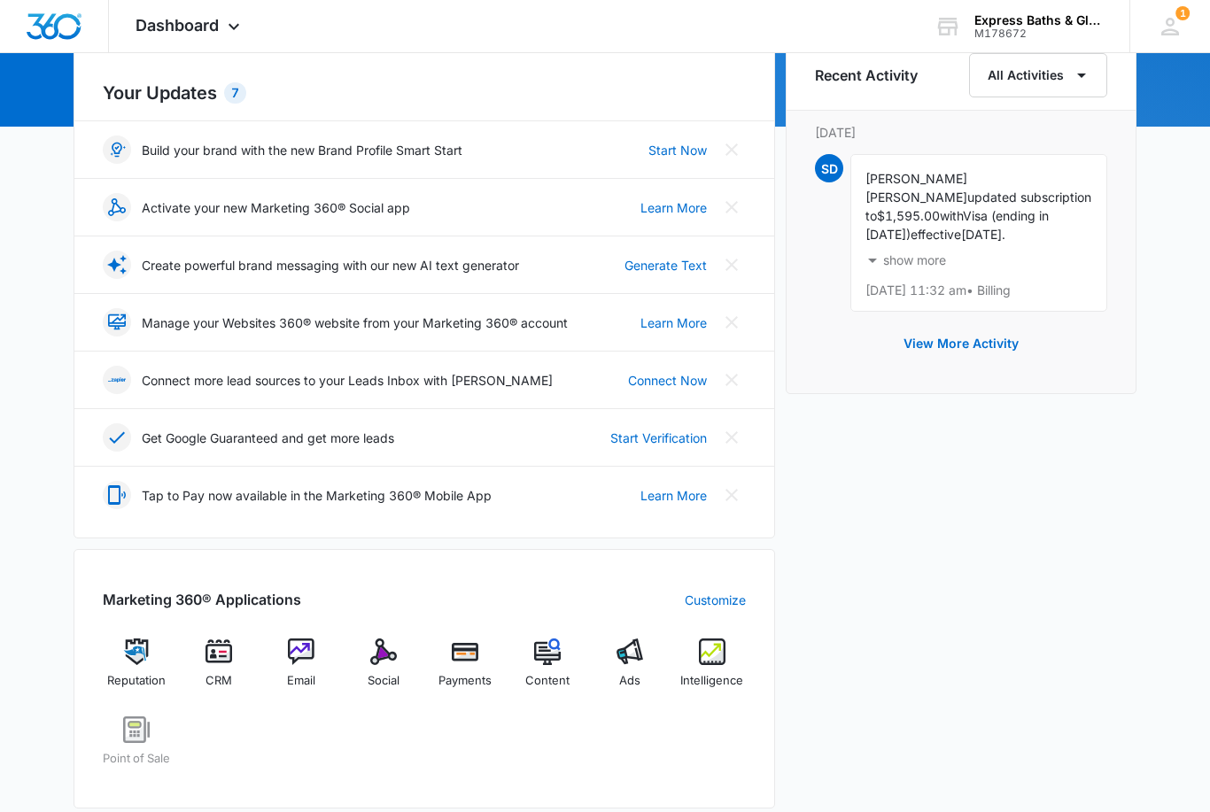
click at [722, 661] on img at bounding box center [712, 652] width 27 height 27
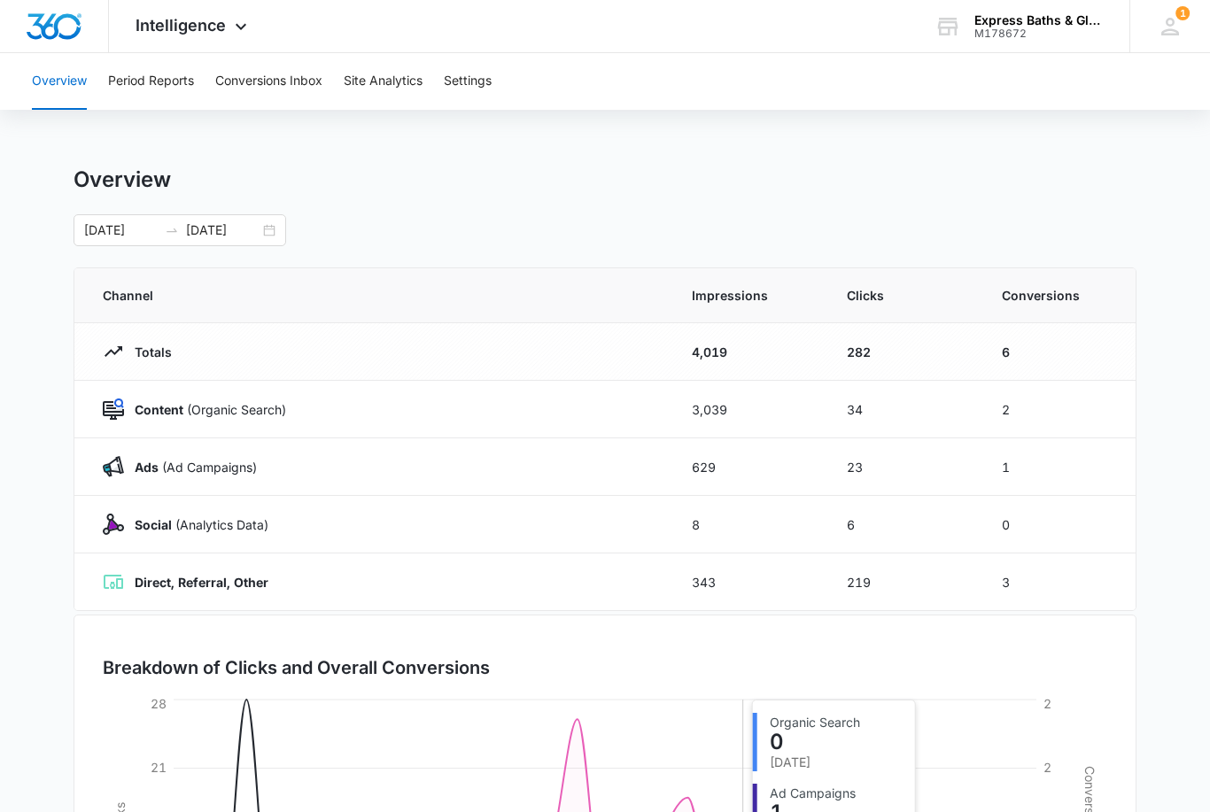
click at [261, 74] on button "Conversions Inbox" at bounding box center [268, 81] width 107 height 57
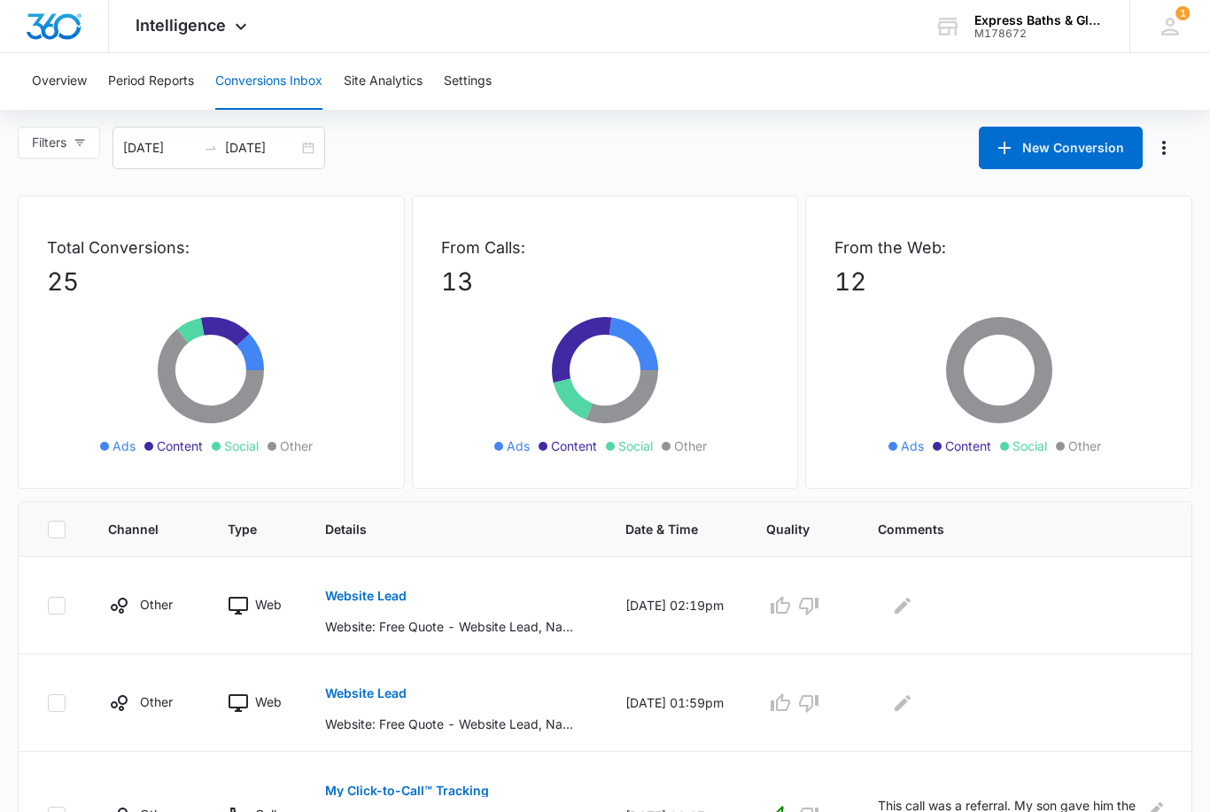
scroll to position [19, 0]
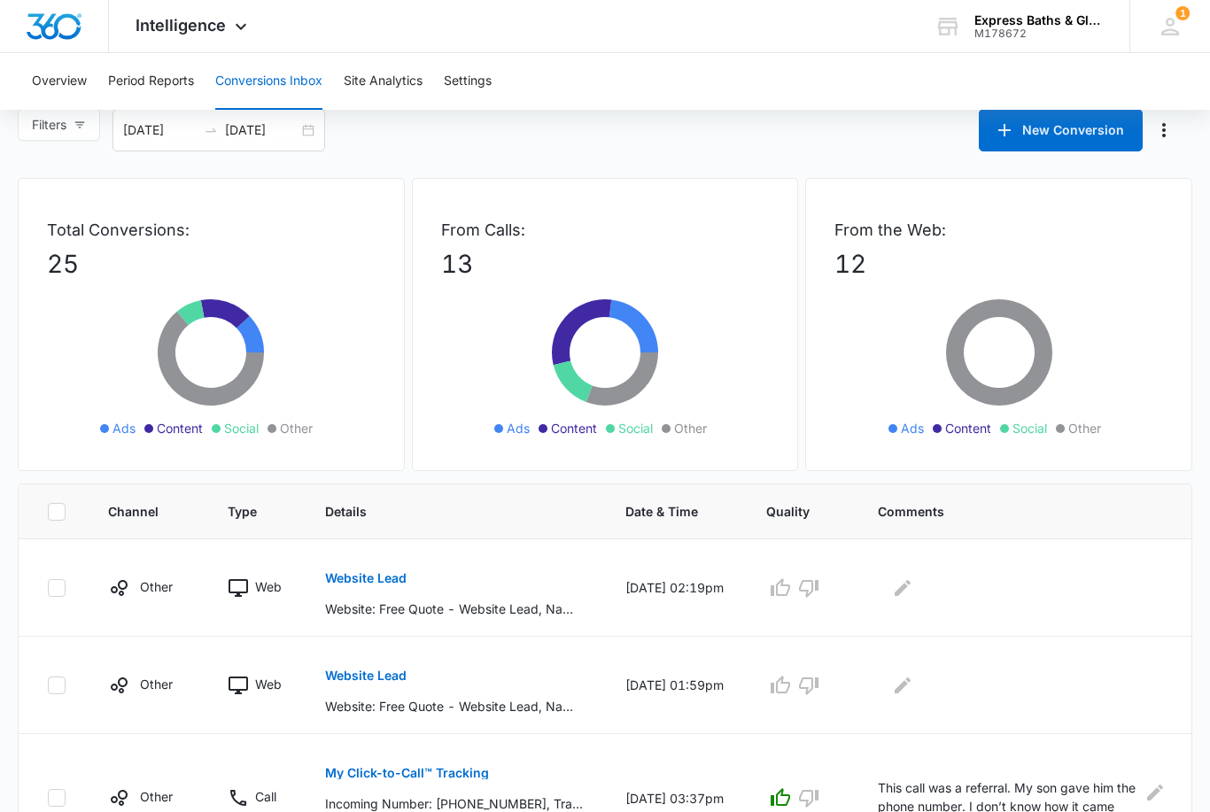
click at [359, 585] on button "Website Lead" at bounding box center [365, 578] width 81 height 43
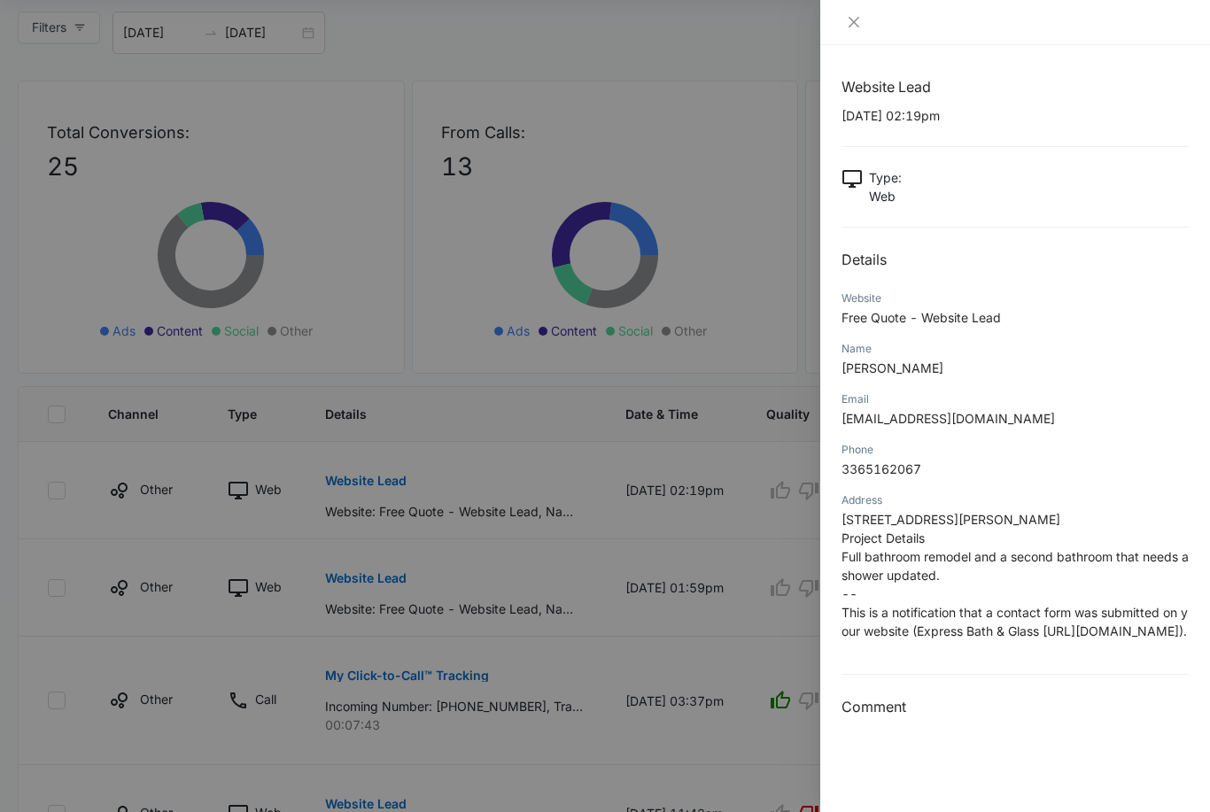
scroll to position [0, 0]
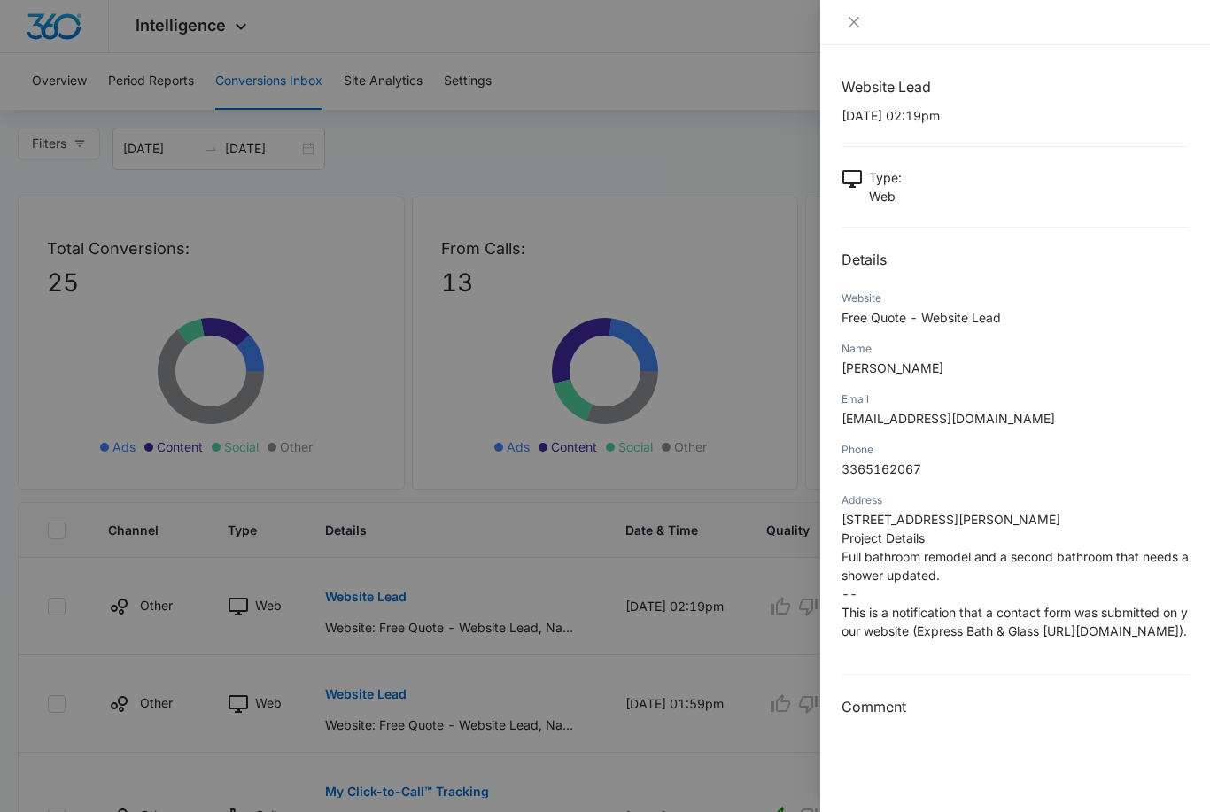
click at [852, 20] on icon "close" at bounding box center [854, 22] width 11 height 11
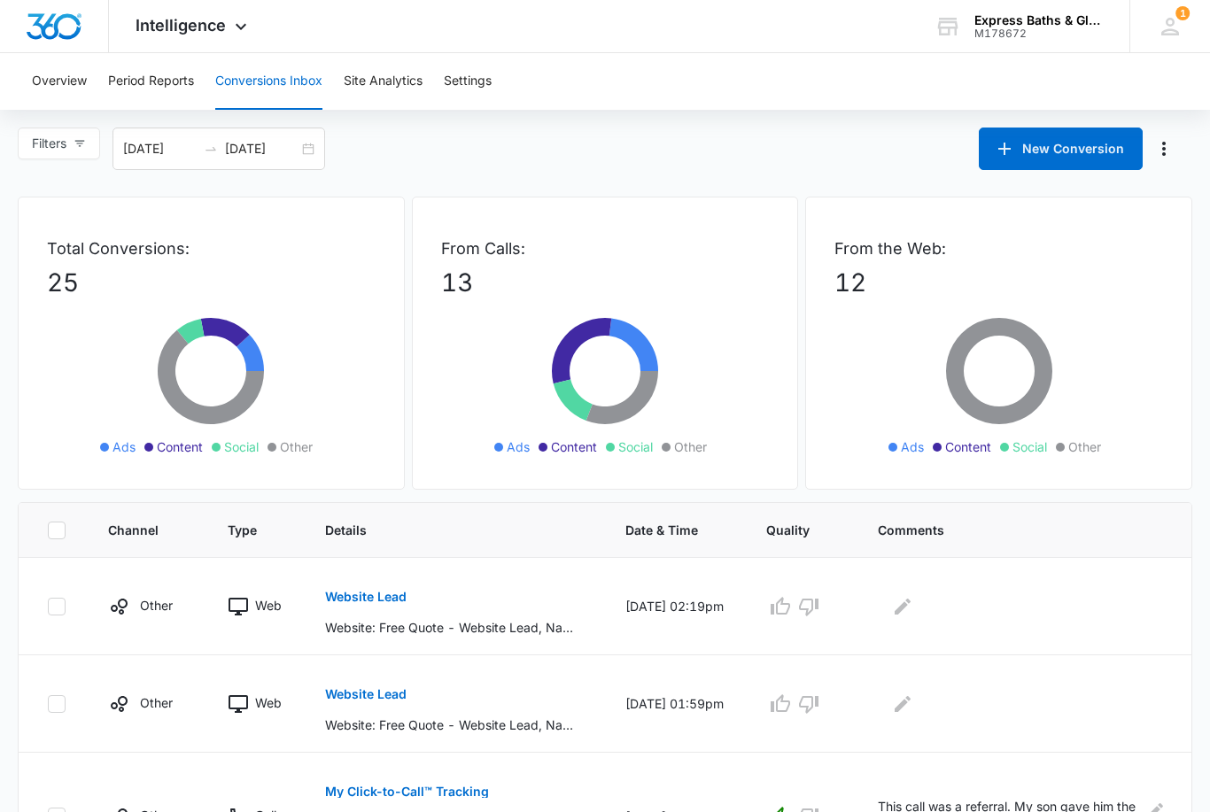
click at [359, 607] on button "Website Lead" at bounding box center [365, 597] width 81 height 43
